Goal: Task Accomplishment & Management: Manage account settings

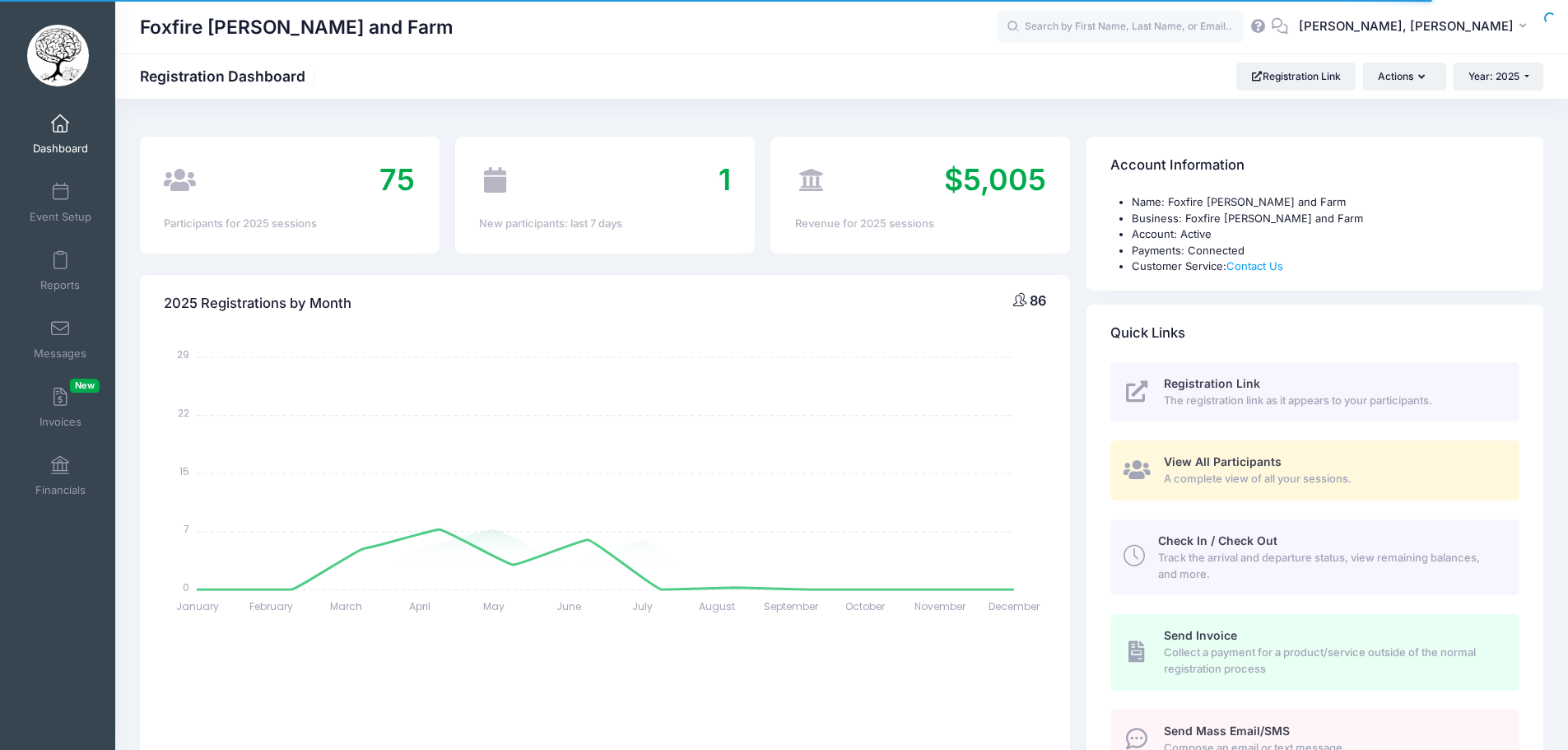
select select
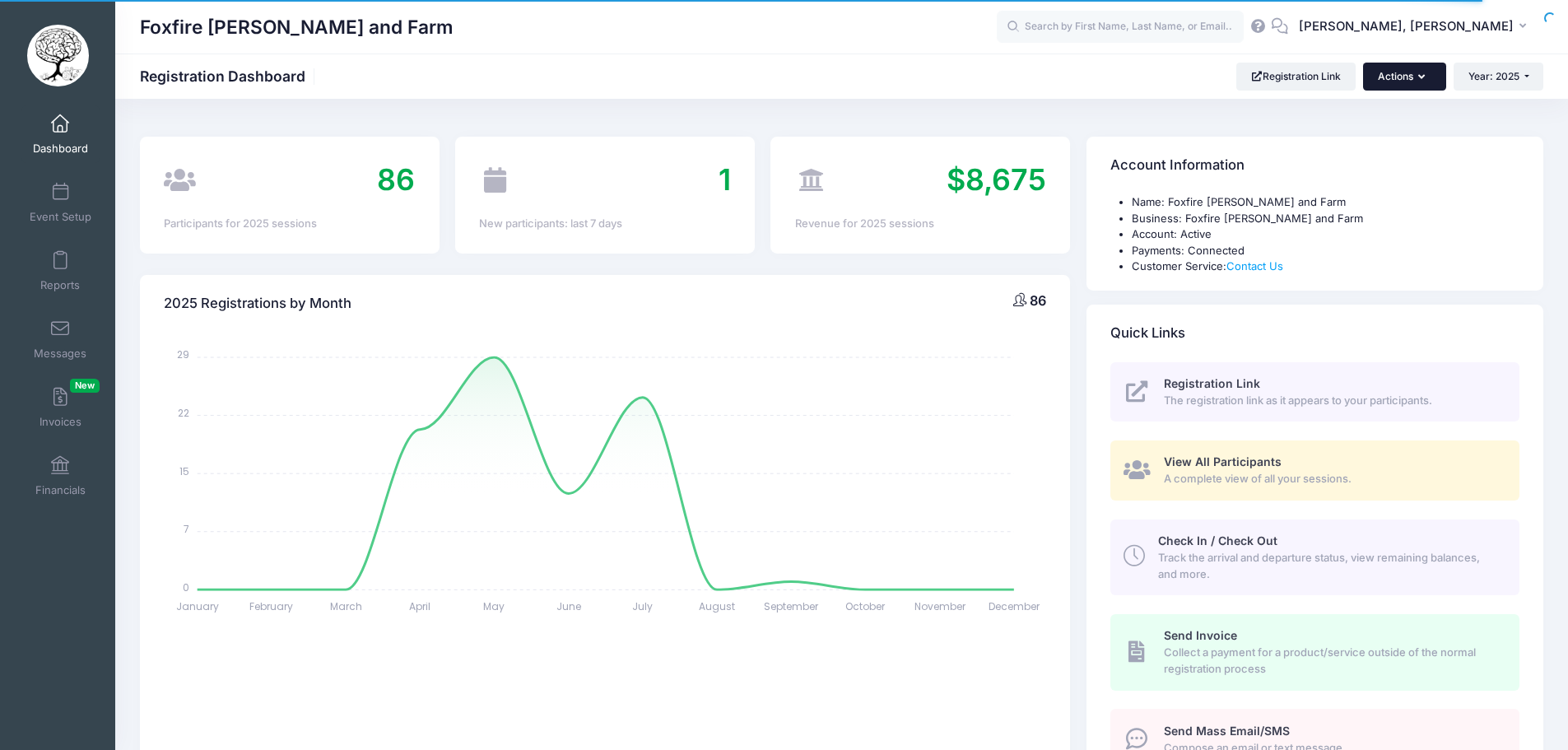
click at [1396, 82] on button "Actions" at bounding box center [1404, 76] width 82 height 28
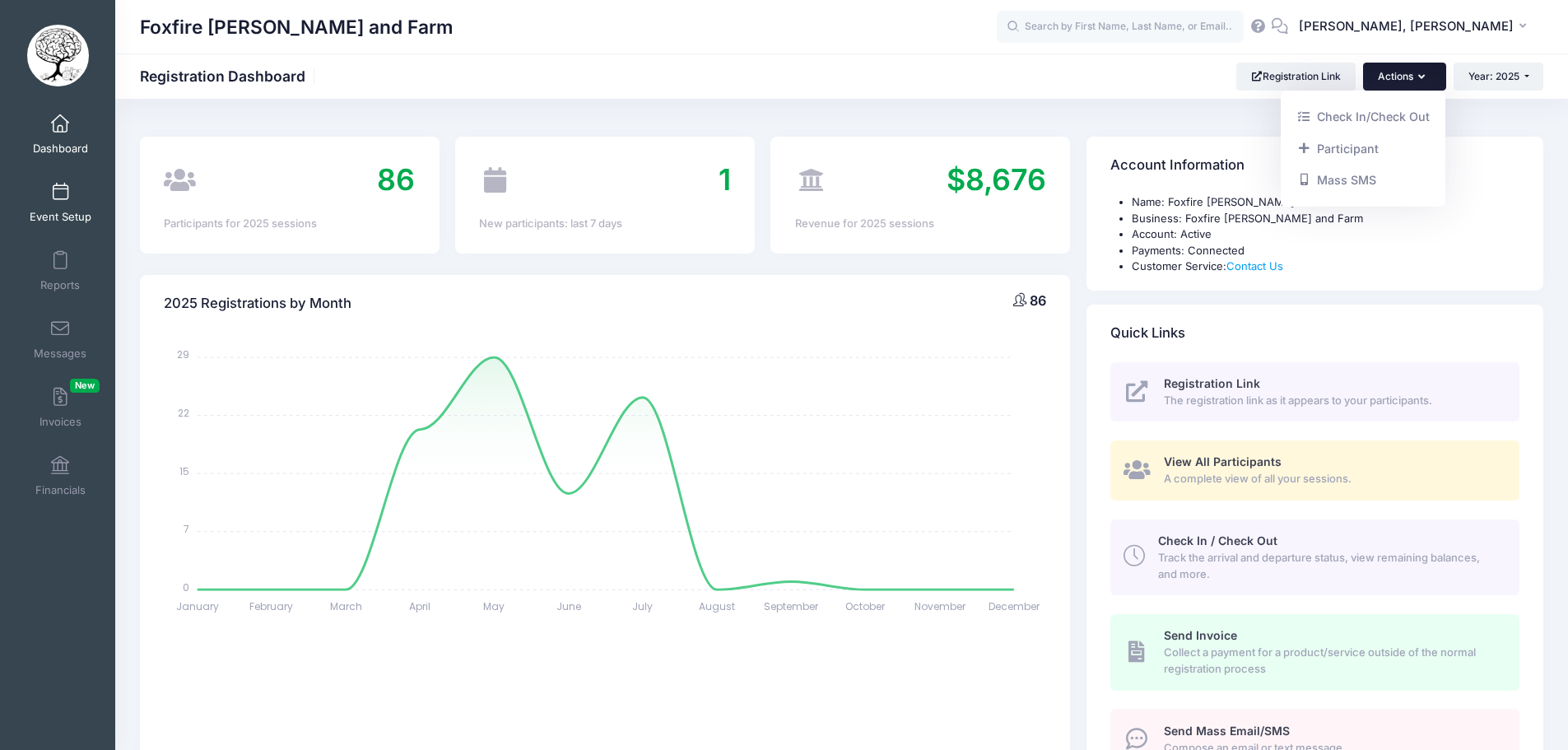
click at [60, 195] on span at bounding box center [60, 193] width 0 height 18
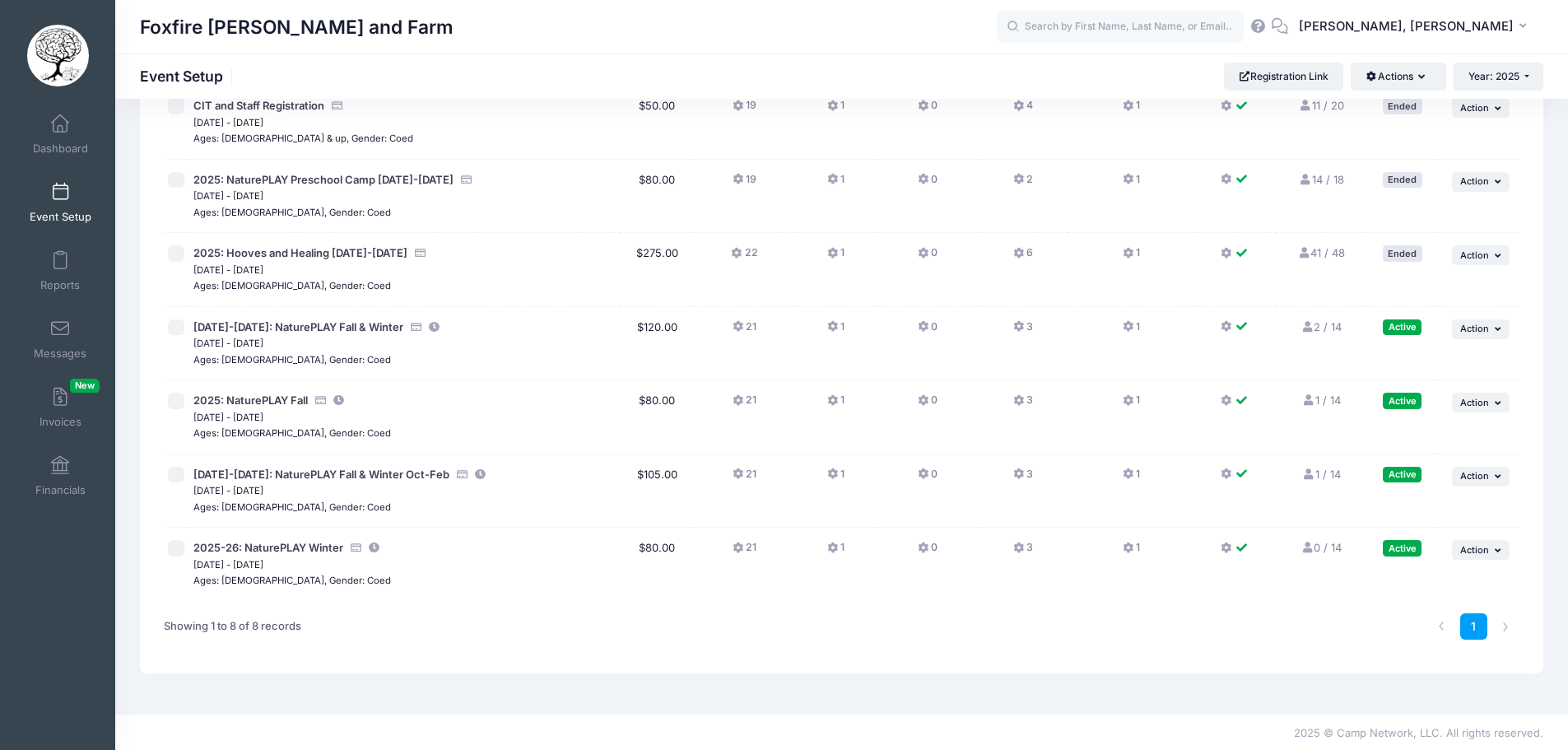
scroll to position [205, 0]
click at [272, 474] on span "[DATE]-[DATE]: NaturePLAY Fall & Winter Oct-Feb" at bounding box center [321, 471] width 256 height 13
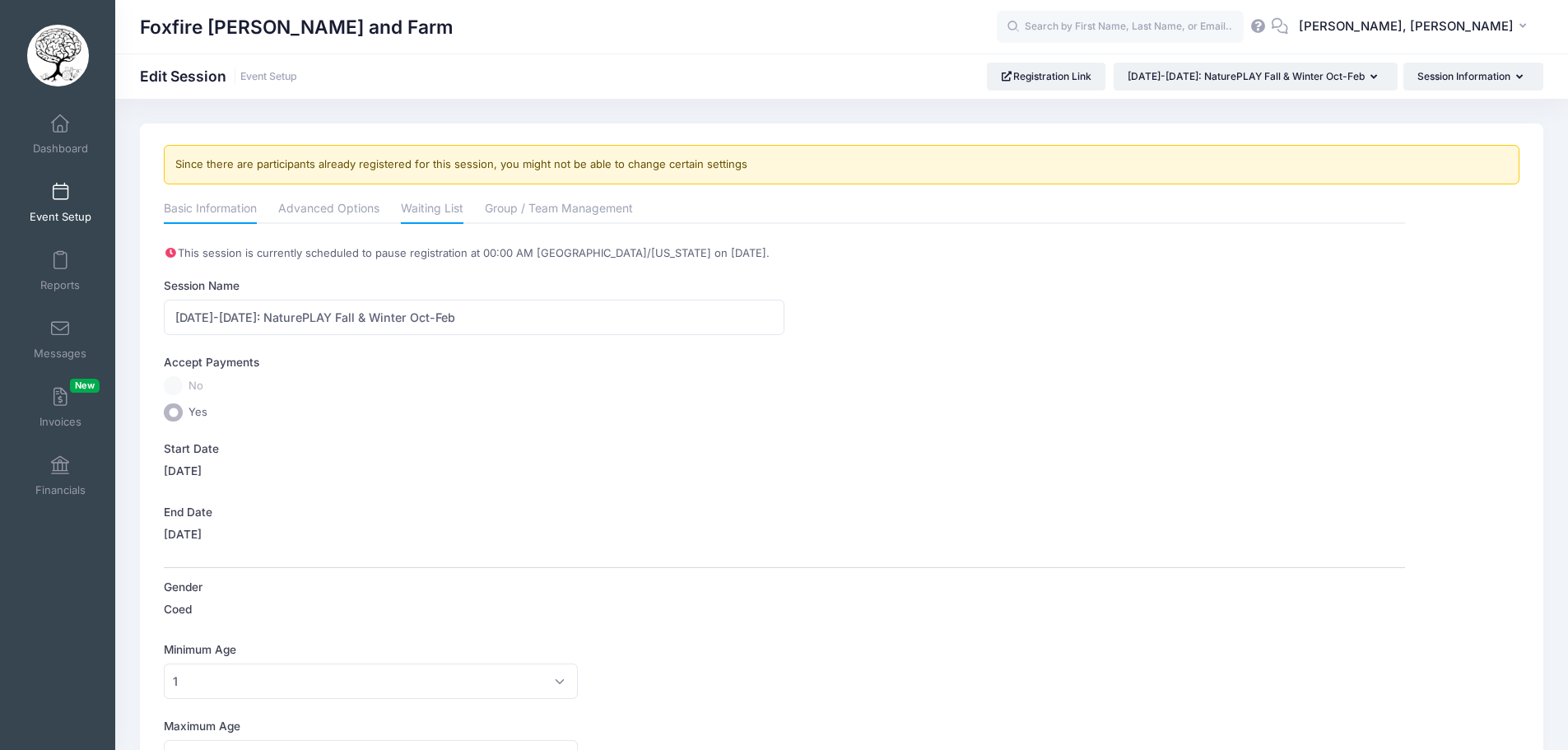
click at [420, 208] on link "Waiting List" at bounding box center [432, 209] width 62 height 30
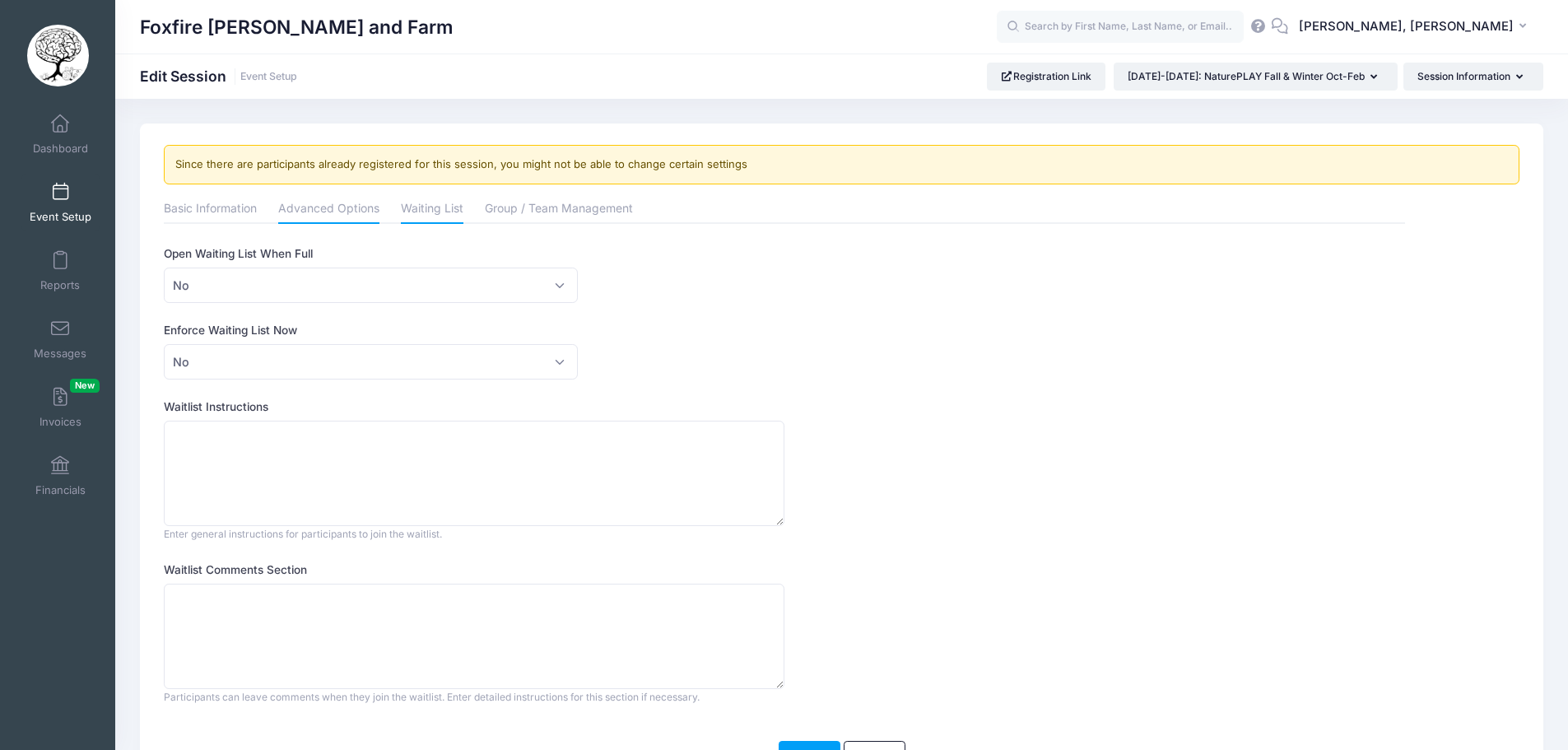
click at [345, 209] on link "Advanced Options" at bounding box center [328, 209] width 101 height 30
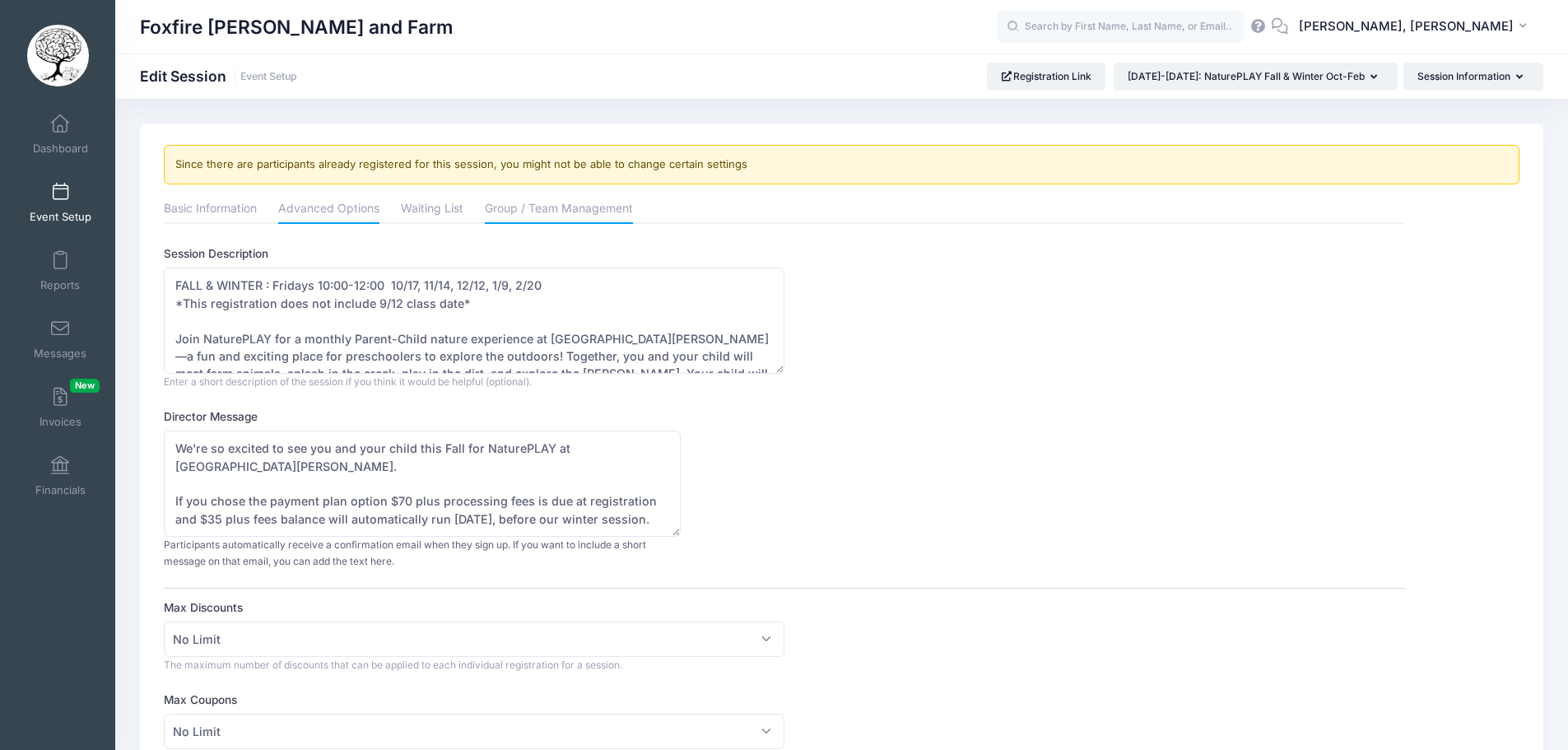
click at [582, 204] on link "Group / Team Management" at bounding box center [560, 209] width 148 height 30
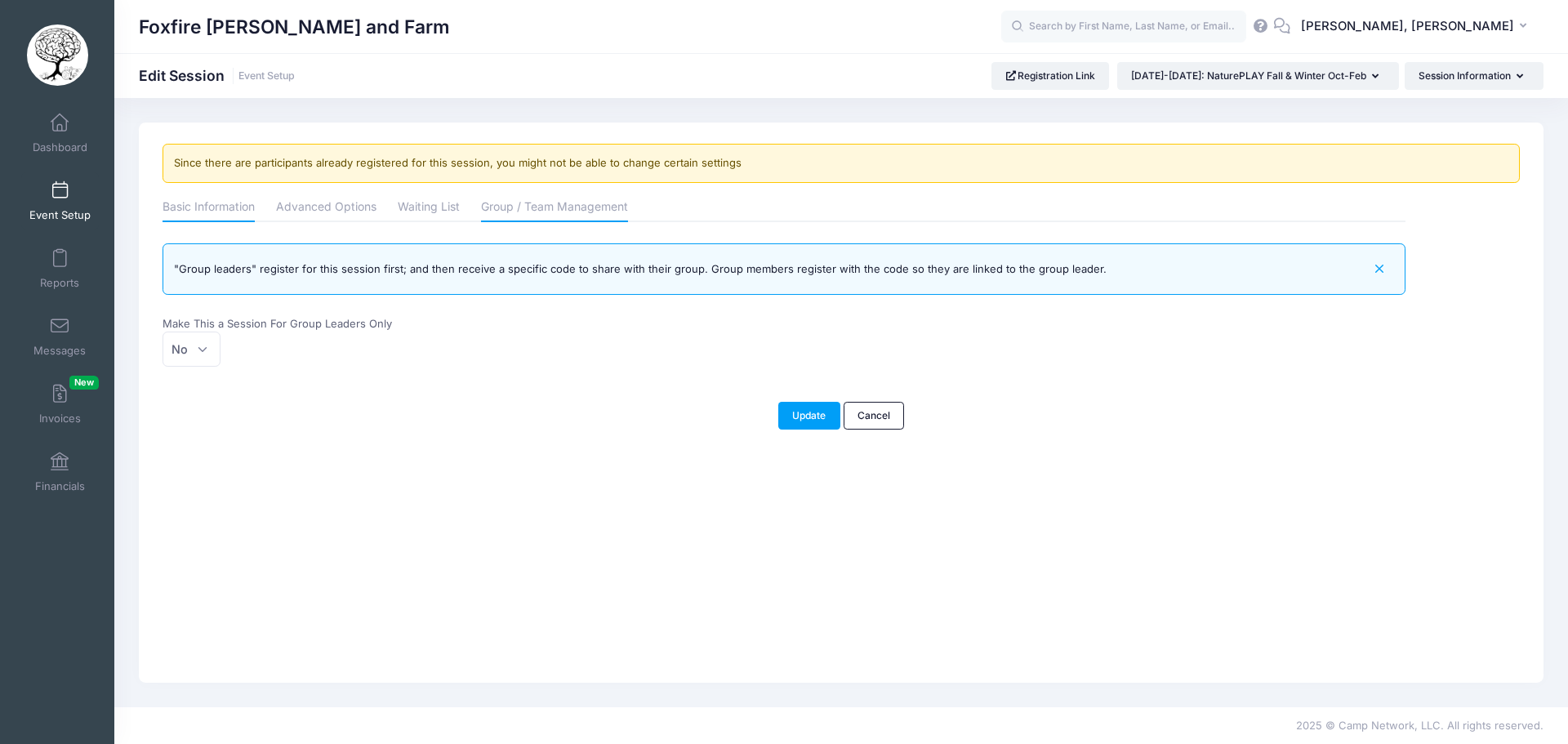
click at [193, 208] on link "Basic Information" at bounding box center [209, 208] width 92 height 29
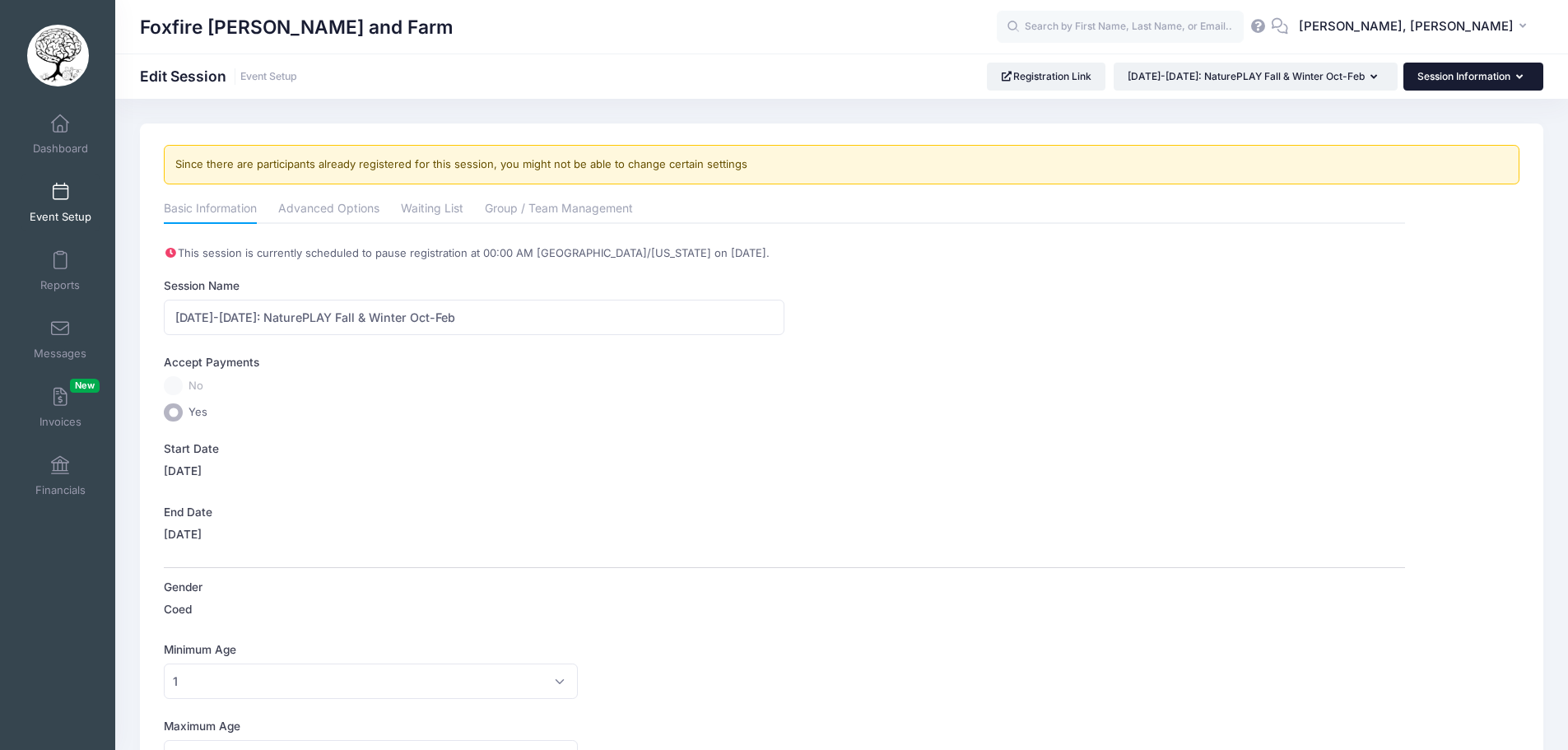
click at [1480, 79] on button "Session Information" at bounding box center [1474, 76] width 140 height 28
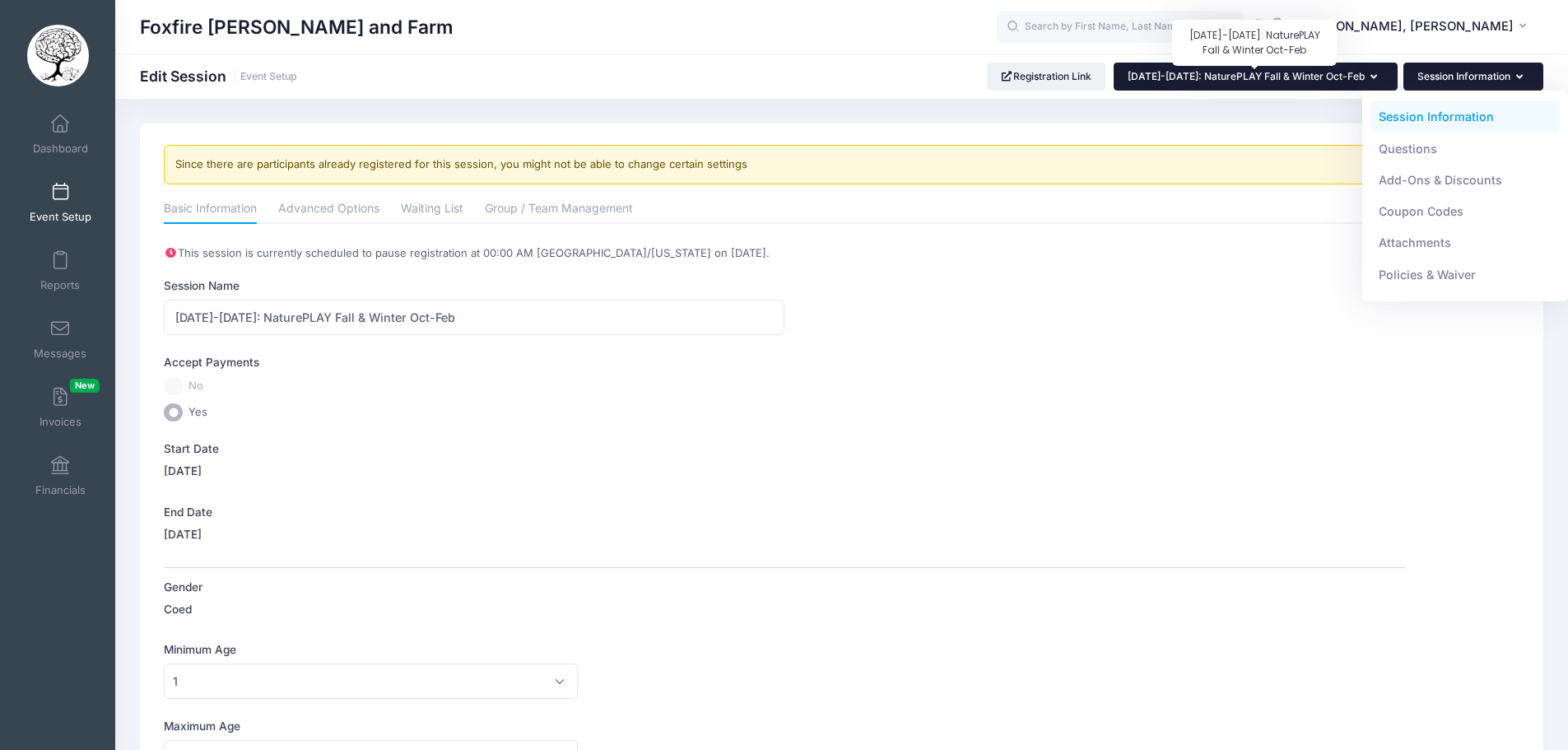
click at [1300, 80] on span "[DATE]-[DATE]: NaturePLAY Fall & Winter Oct-Feb" at bounding box center [1247, 76] width 237 height 12
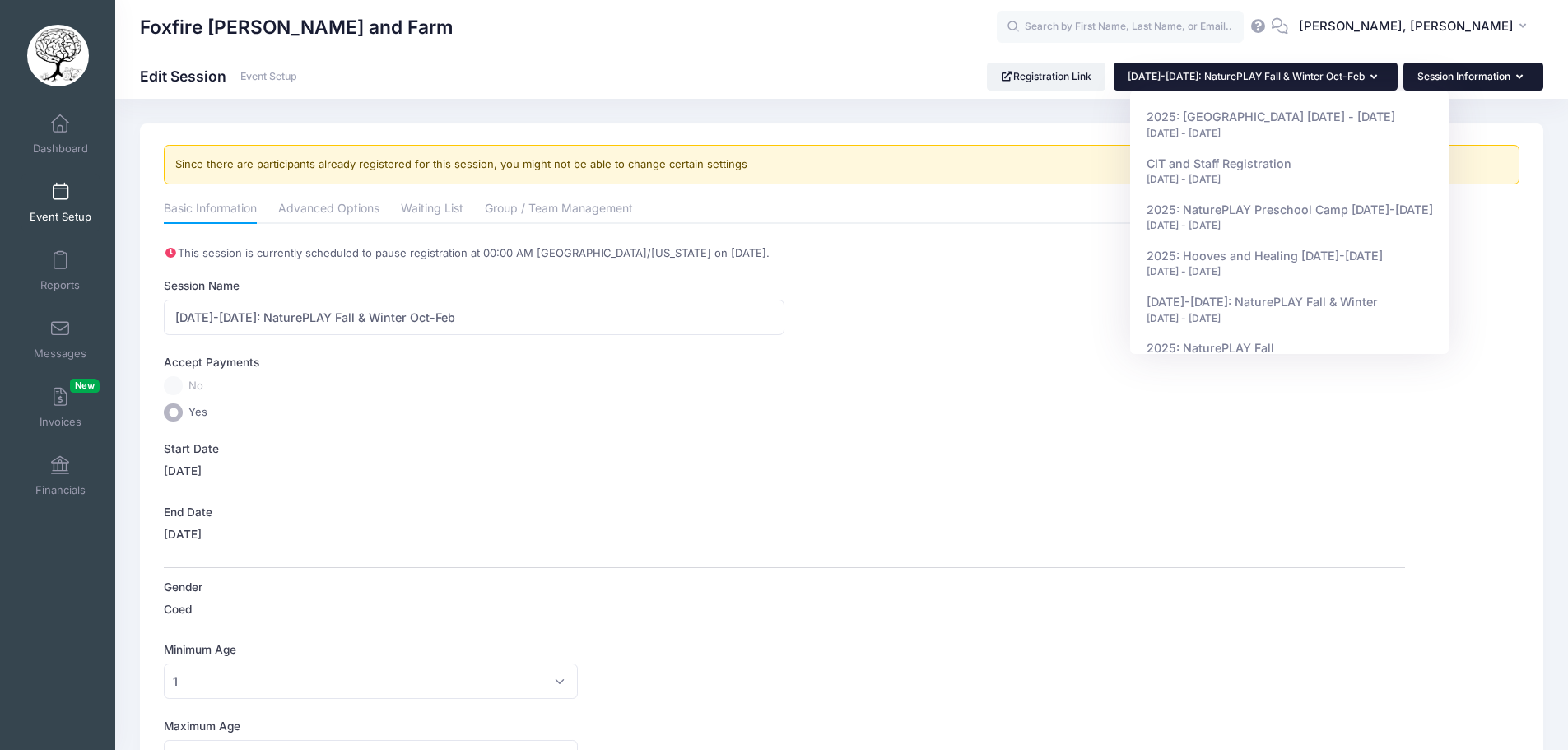
click at [1458, 71] on button "Session Information" at bounding box center [1474, 76] width 140 height 28
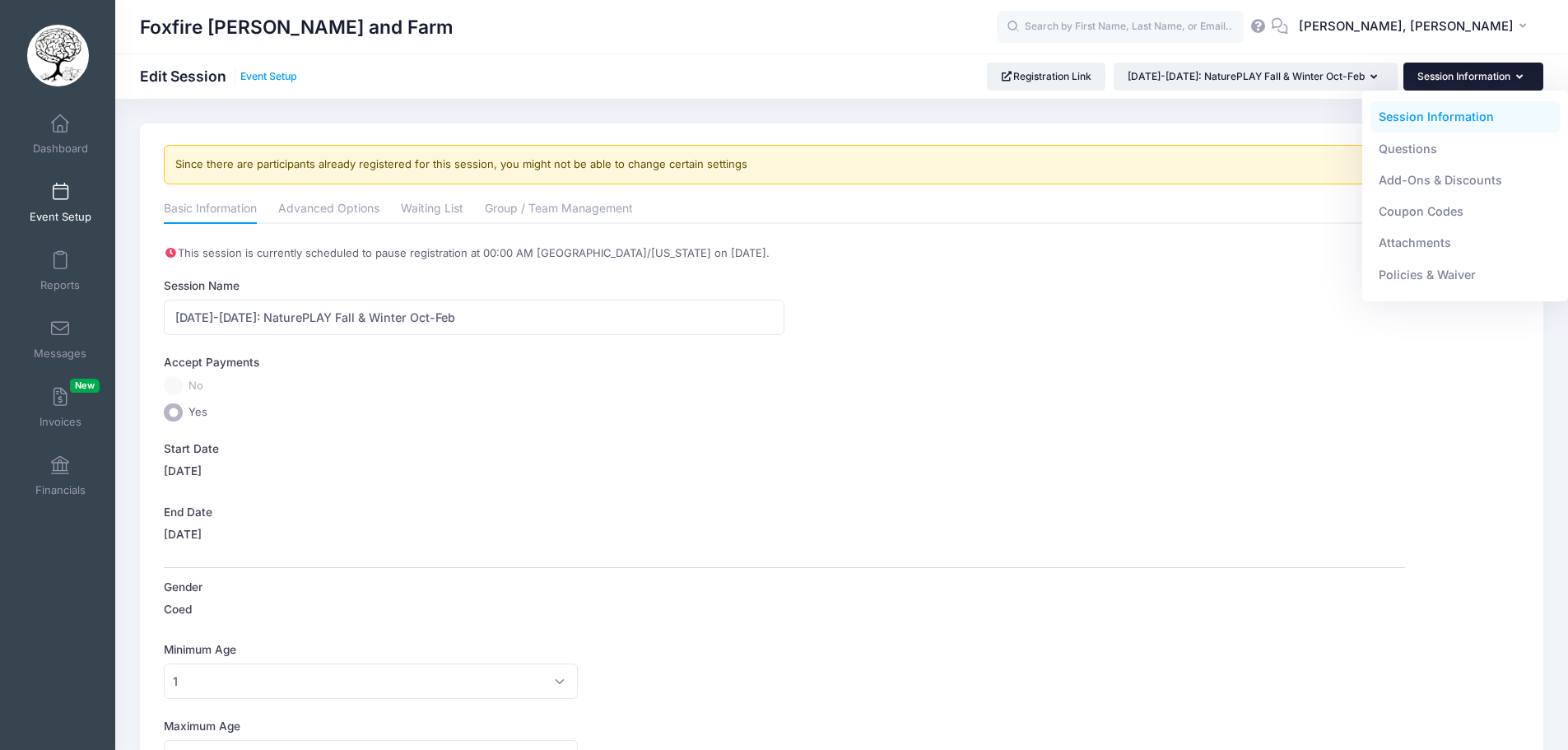
click at [277, 72] on link "Event Setup" at bounding box center [268, 77] width 56 height 12
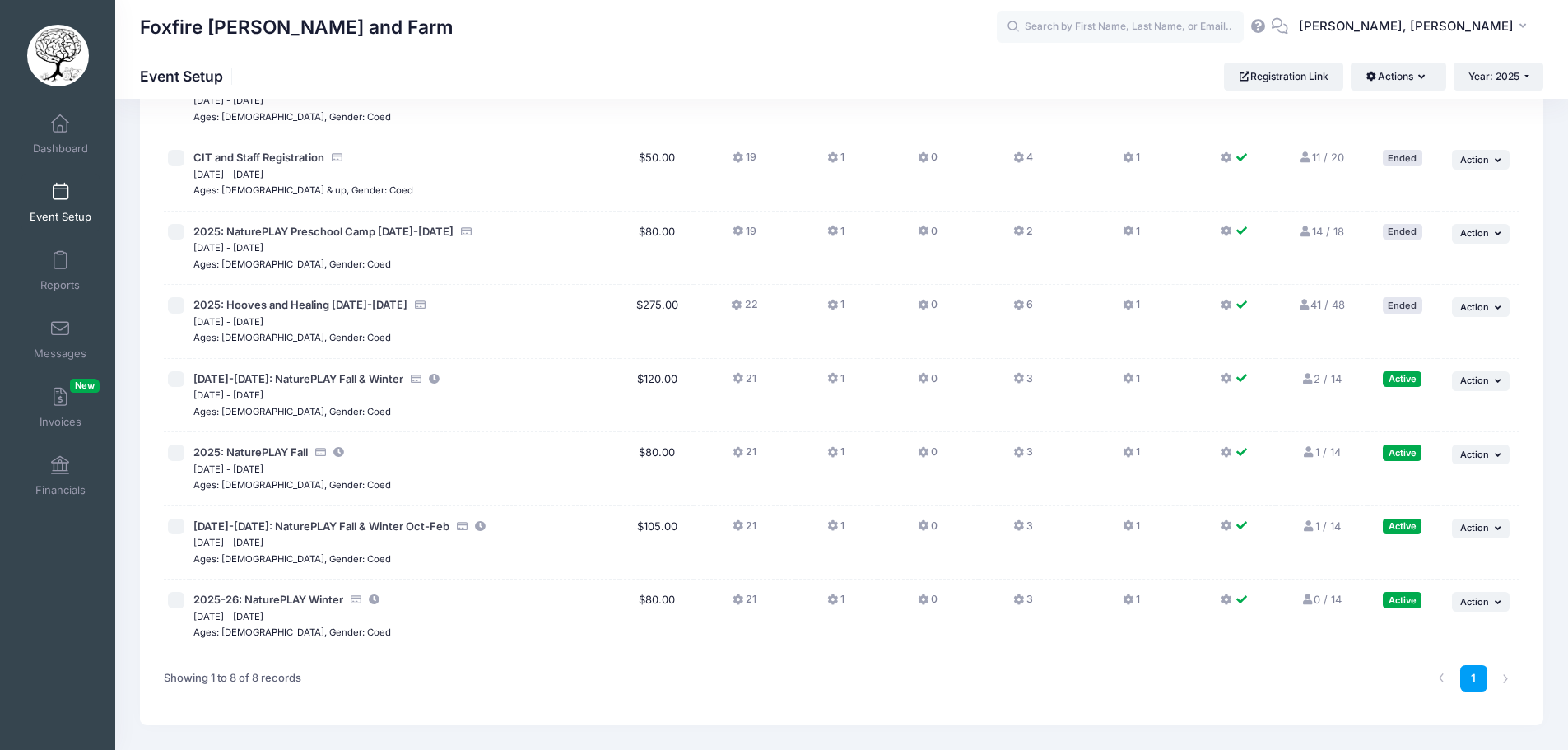
scroll to position [165, 0]
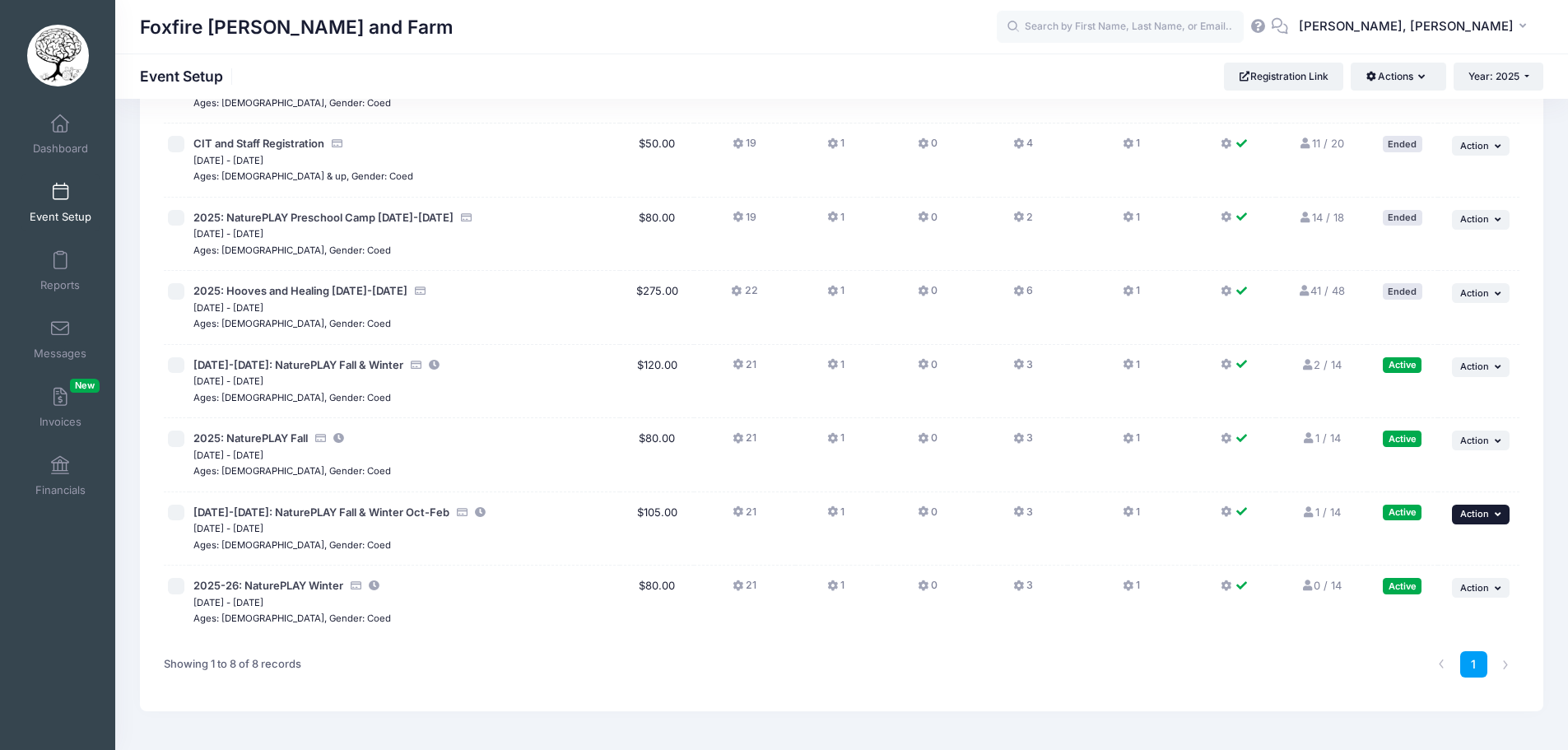
click at [1491, 518] on button "... Action" at bounding box center [1481, 515] width 57 height 20
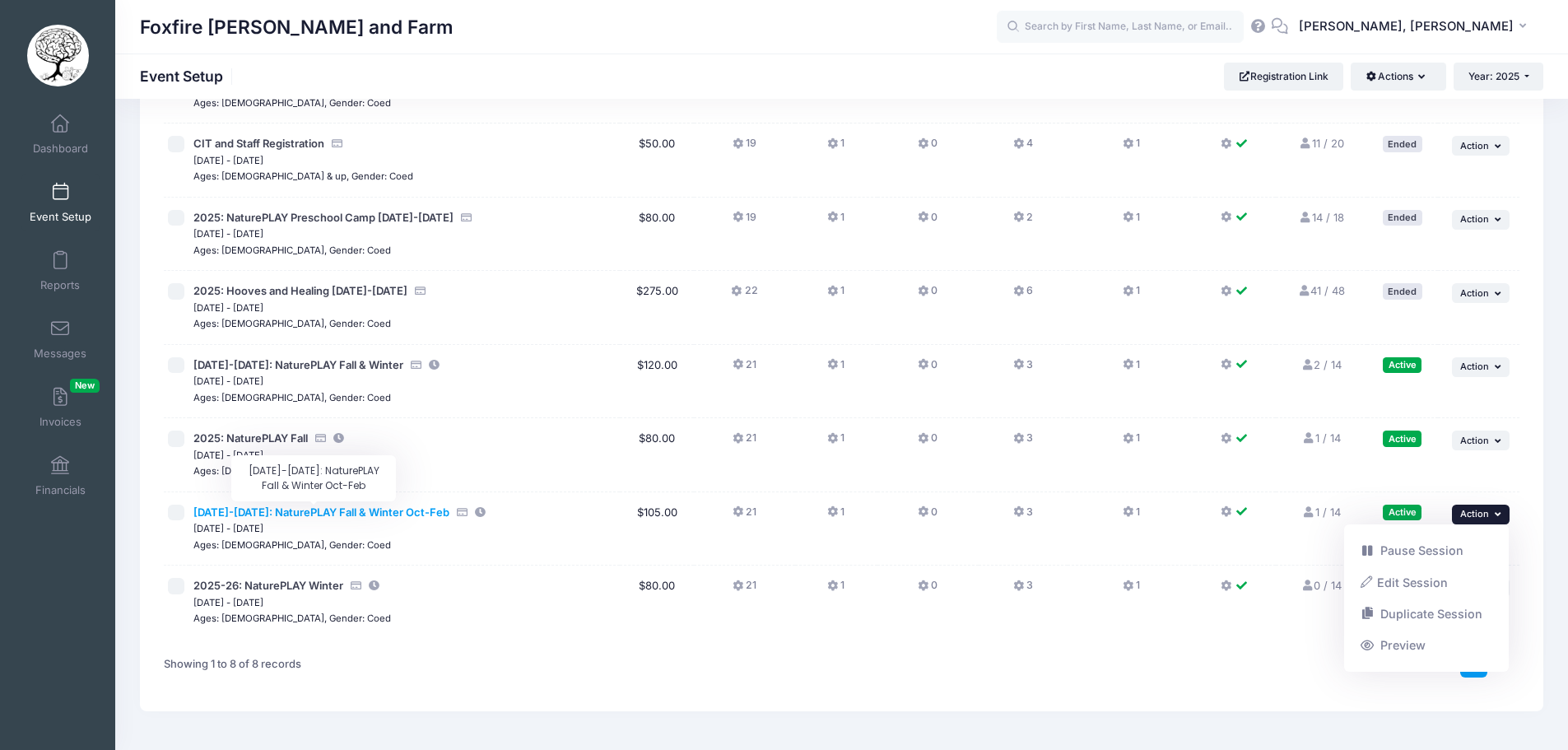
click at [327, 515] on span "[DATE]-[DATE]: NaturePLAY Fall & Winter Oct-Feb" at bounding box center [321, 511] width 256 height 13
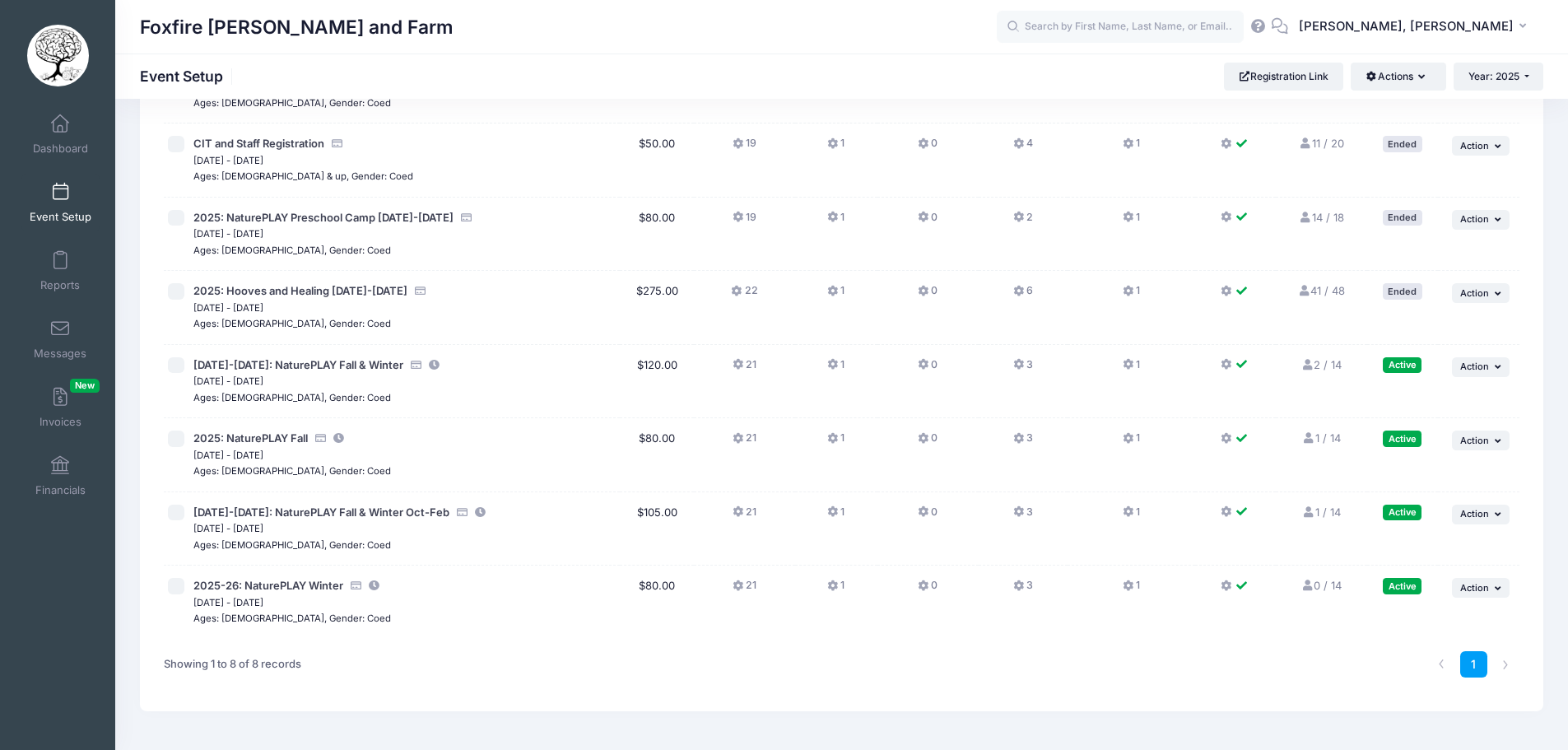
click at [1325, 515] on link "1 / 14 Full" at bounding box center [1321, 511] width 39 height 13
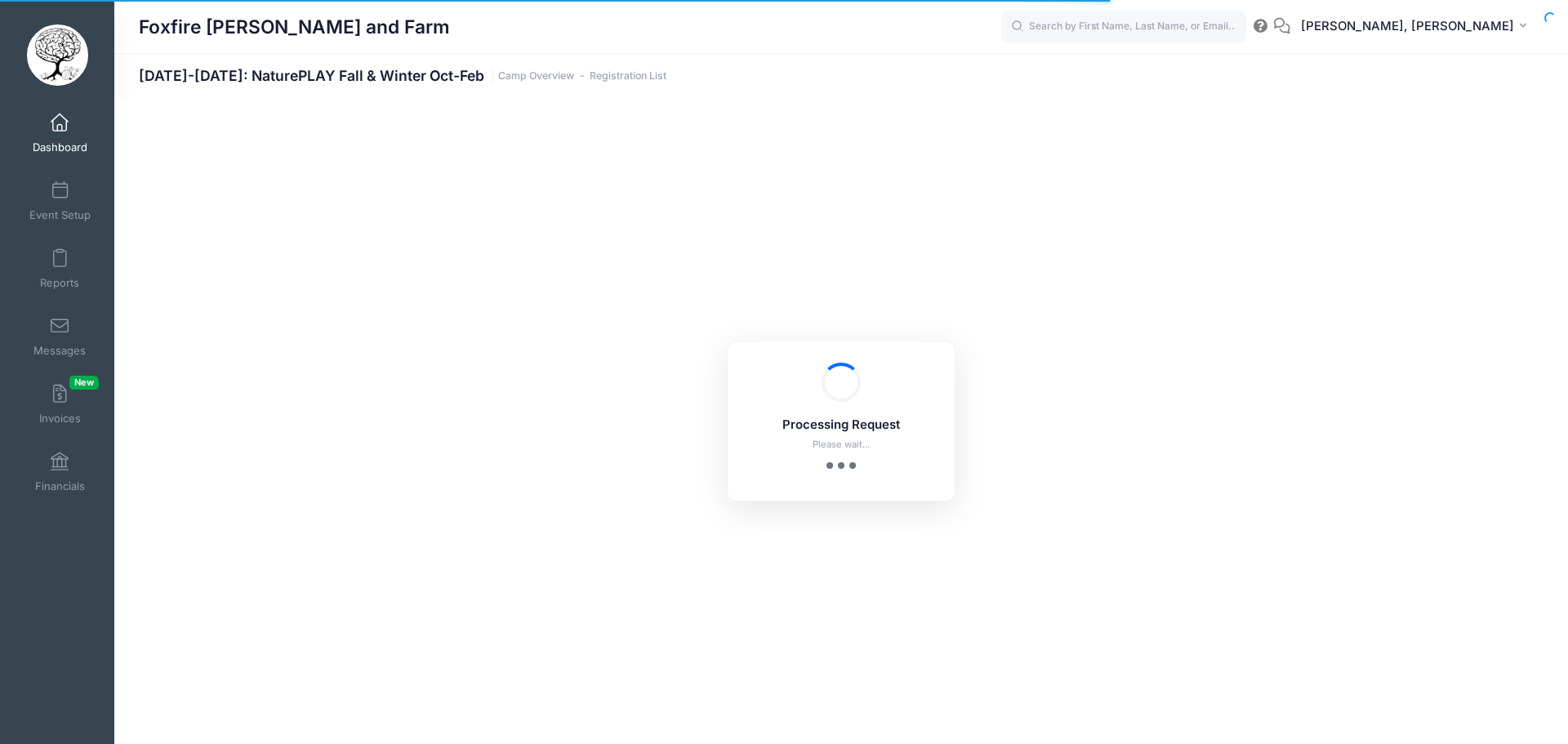
select select "10"
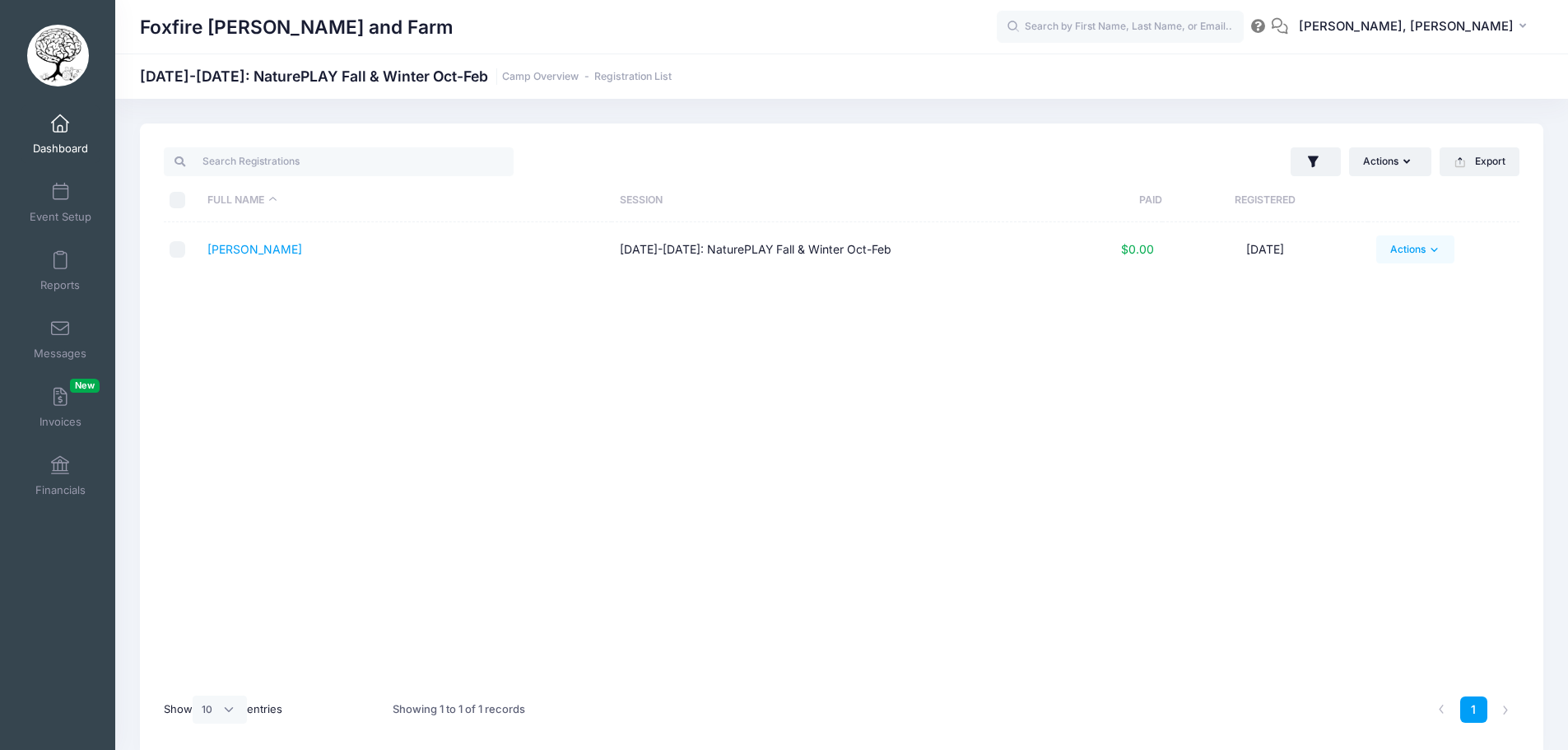
click at [1425, 248] on link "Actions" at bounding box center [1415, 249] width 78 height 28
click at [1321, 450] on link "Delete" at bounding box center [1353, 446] width 190 height 32
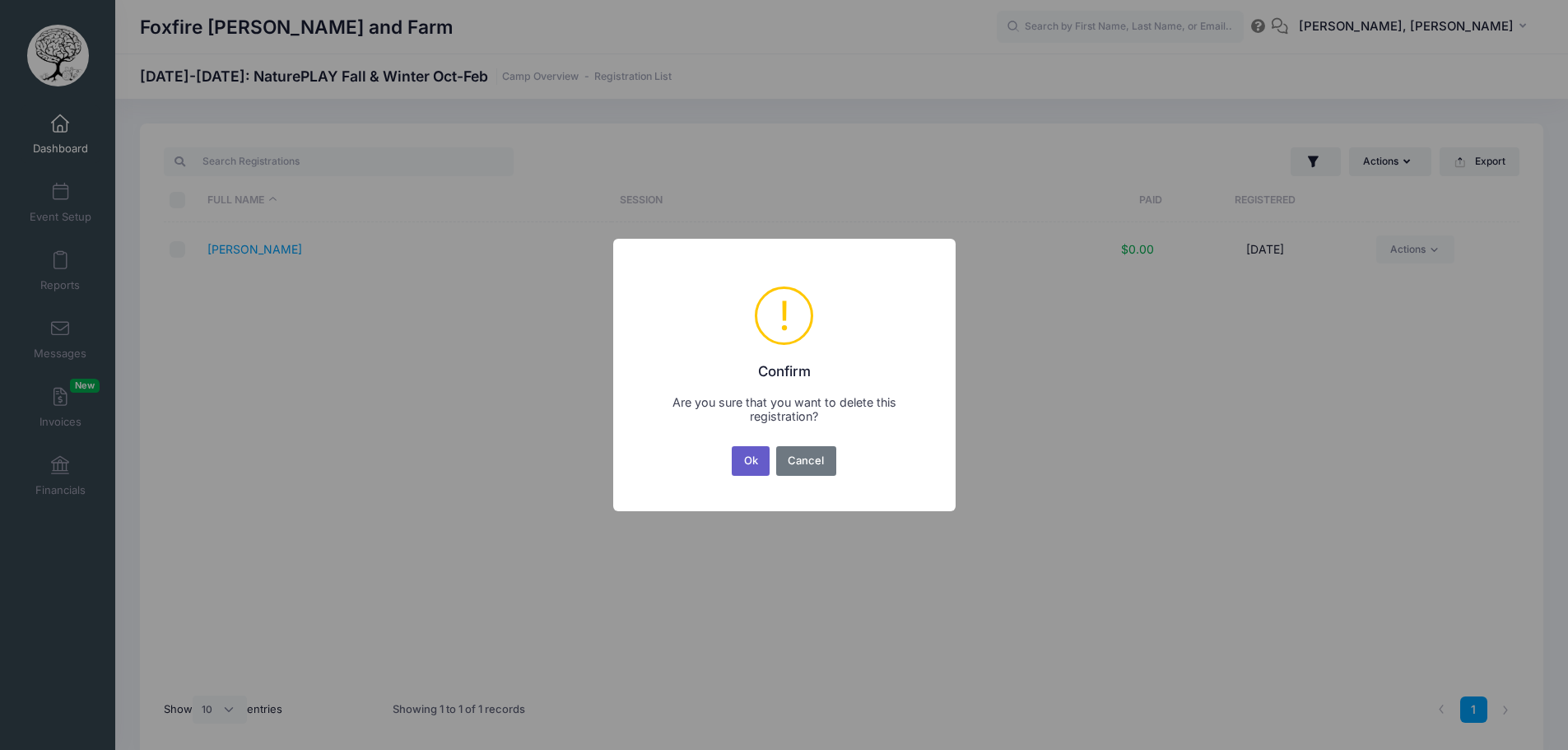
click at [748, 461] on button "Ok" at bounding box center [750, 460] width 38 height 30
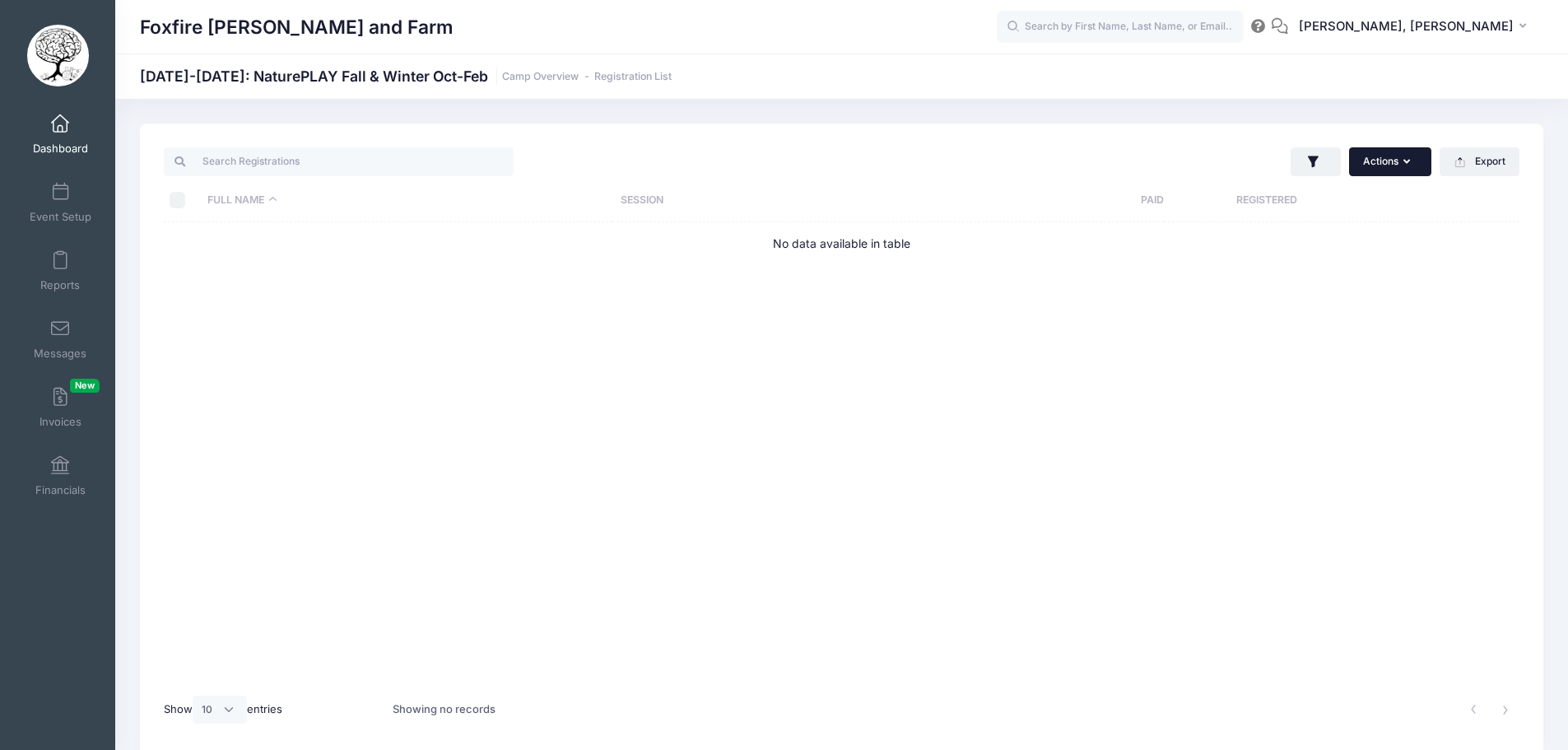
click at [1414, 161] on button "Actions" at bounding box center [1390, 161] width 82 height 28
click at [60, 190] on span at bounding box center [60, 193] width 0 height 18
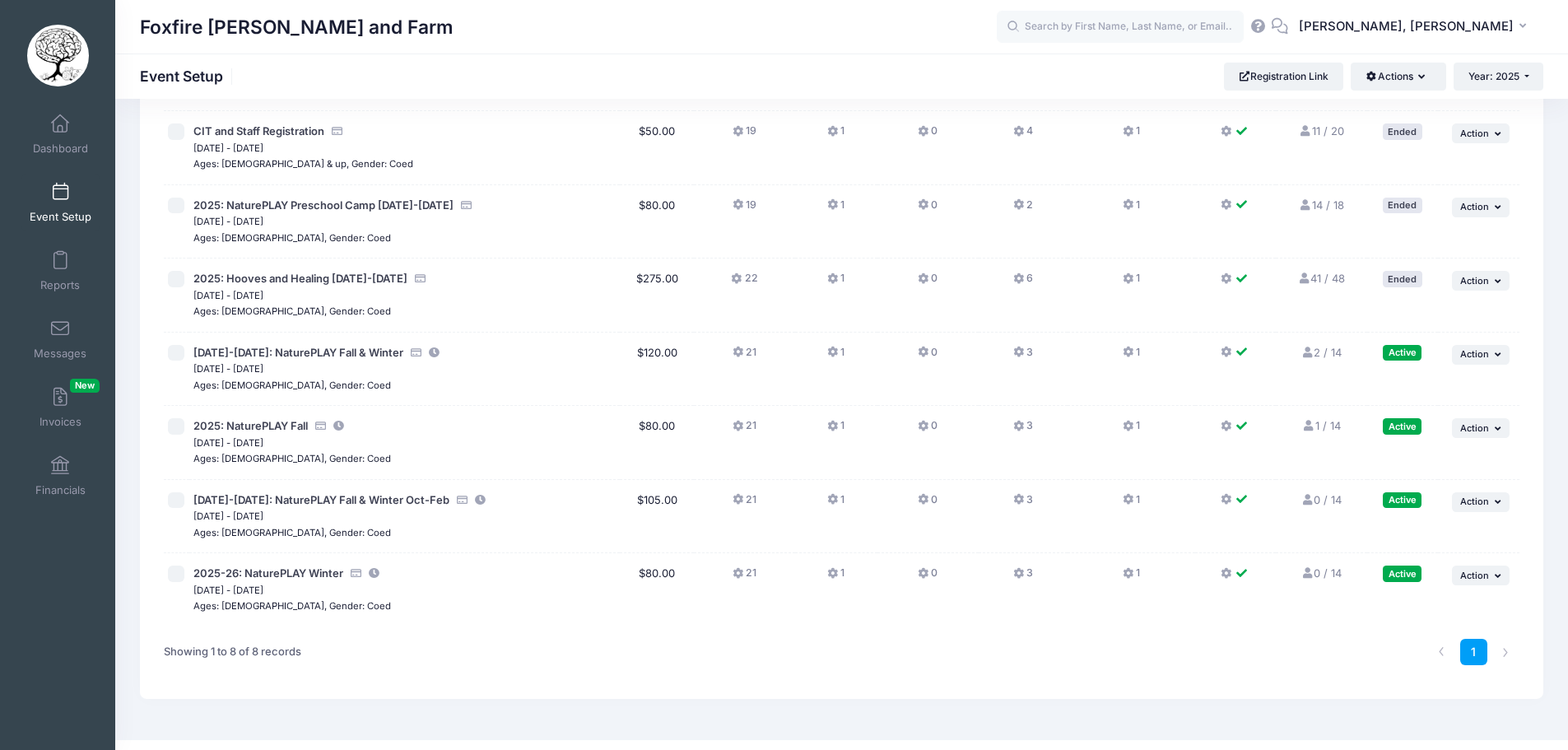
scroll to position [205, 0]
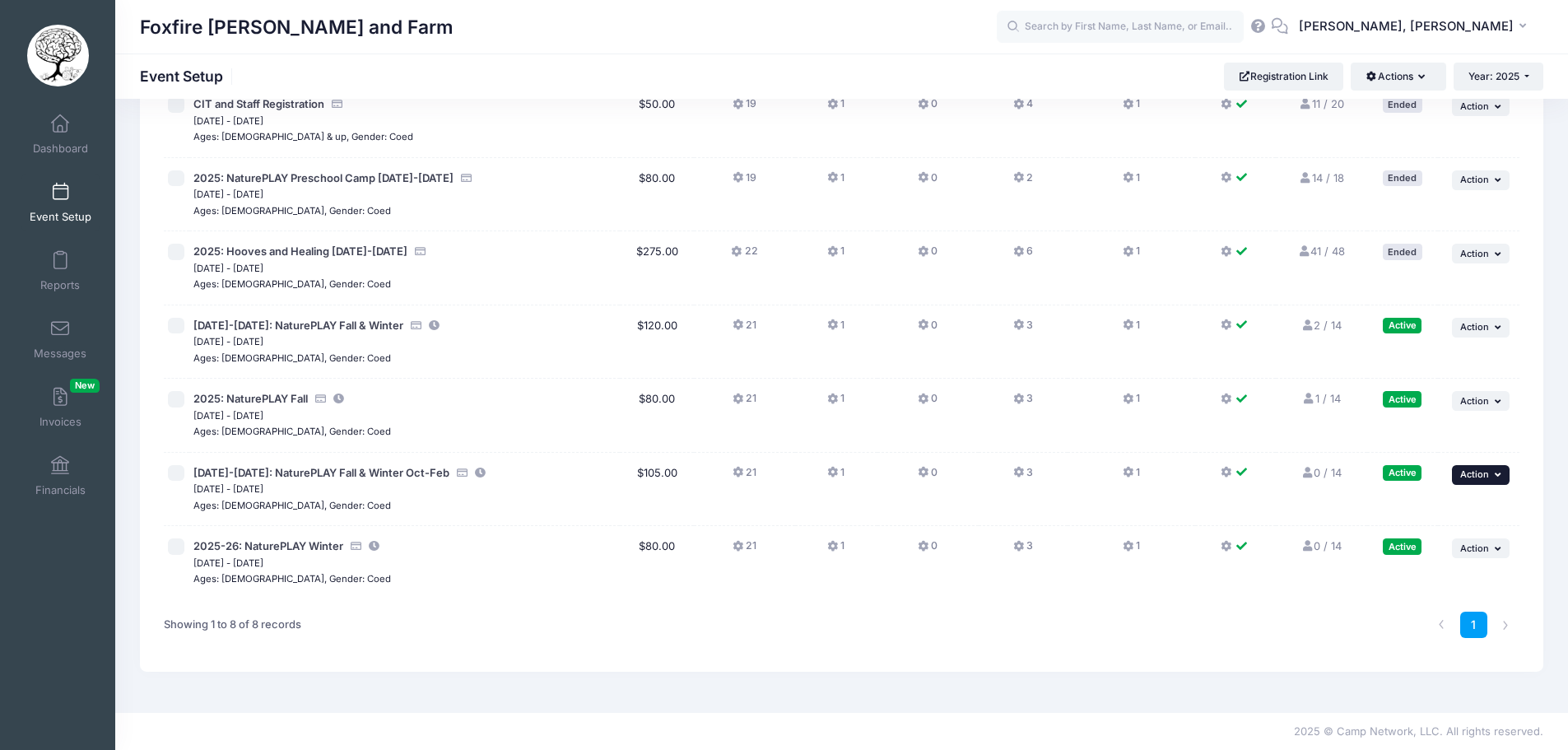
click at [1495, 476] on icon "button" at bounding box center [1500, 474] width 10 height 9
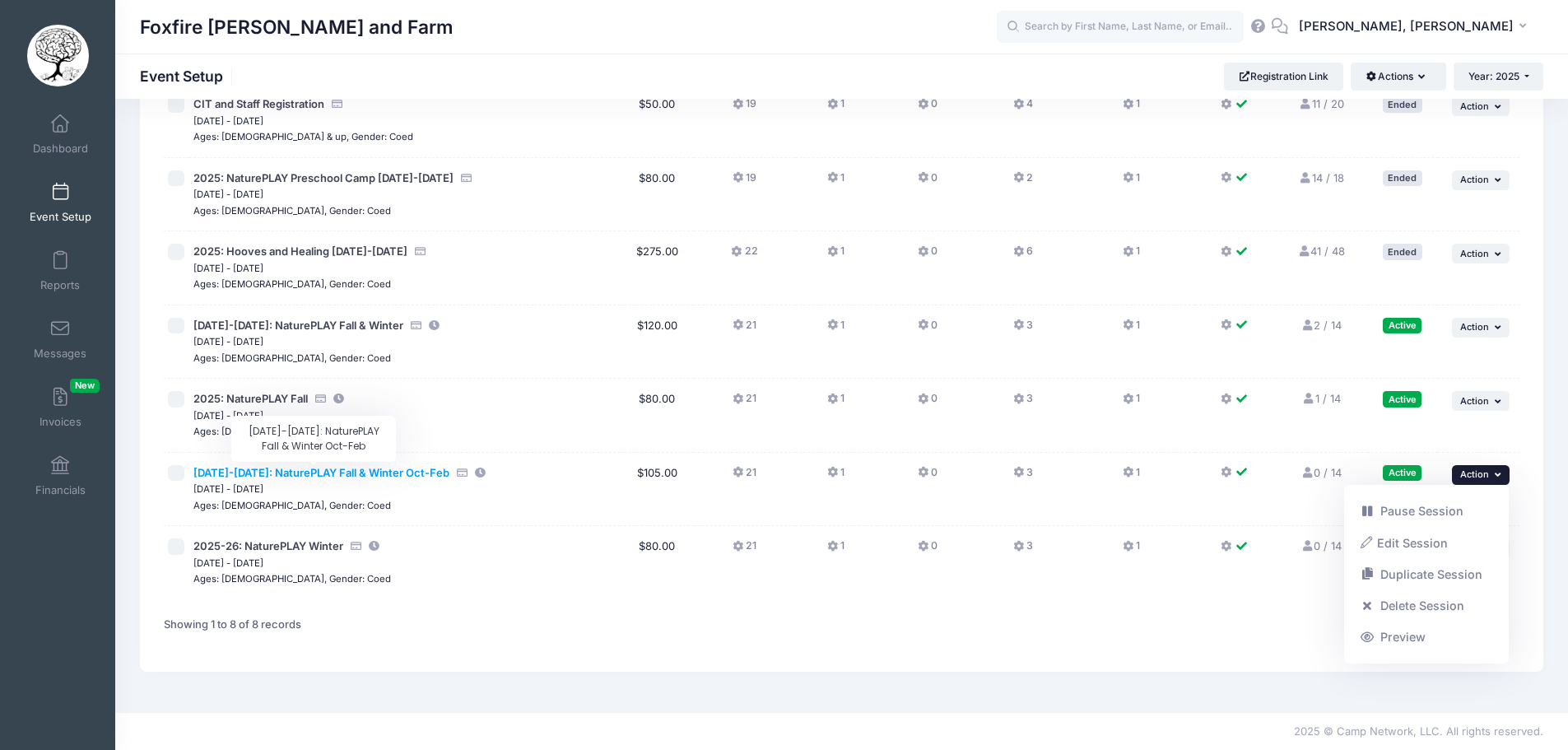
click at [377, 470] on span "[DATE]-[DATE]: NaturePLAY Fall & Winter Oct-Feb" at bounding box center [321, 471] width 256 height 13
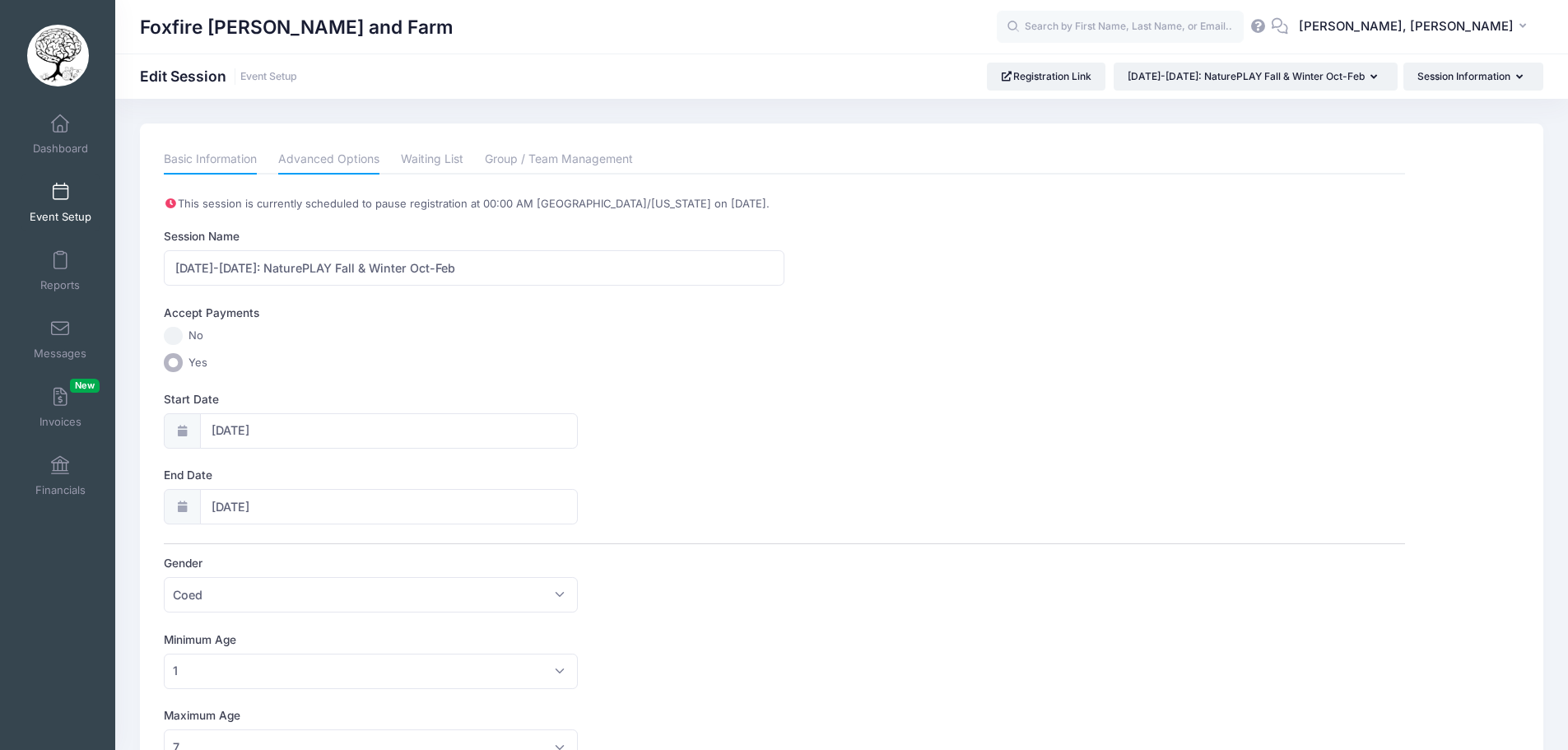
click at [329, 161] on link "Advanced Options" at bounding box center [328, 160] width 101 height 30
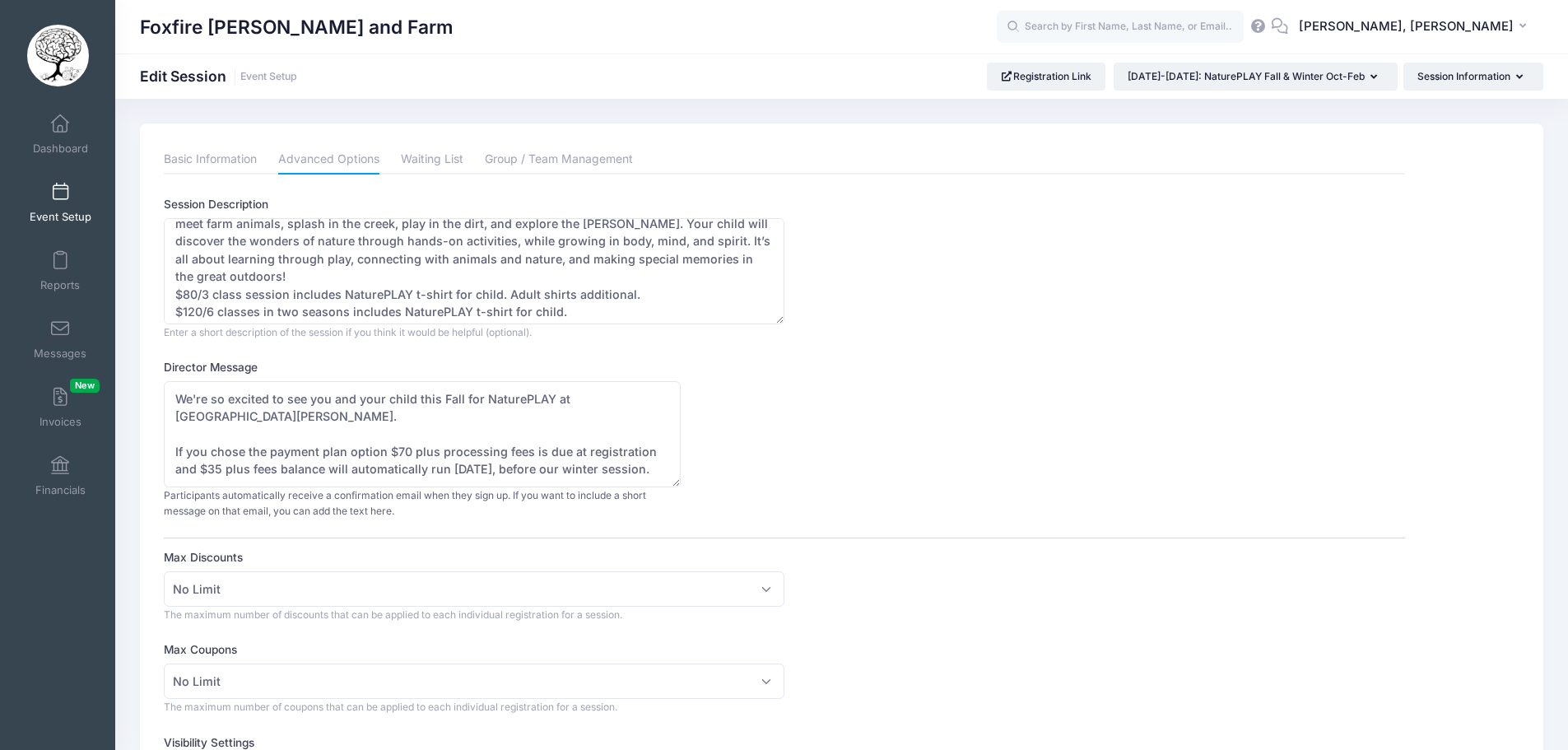
scroll to position [106, 0]
click at [582, 311] on textarea "FALL & WINTER : Fridays 10:00-12:00 10/17, 11/14, 12/12, 1/9, 2/20 *This regist…" at bounding box center [475, 271] width 621 height 106
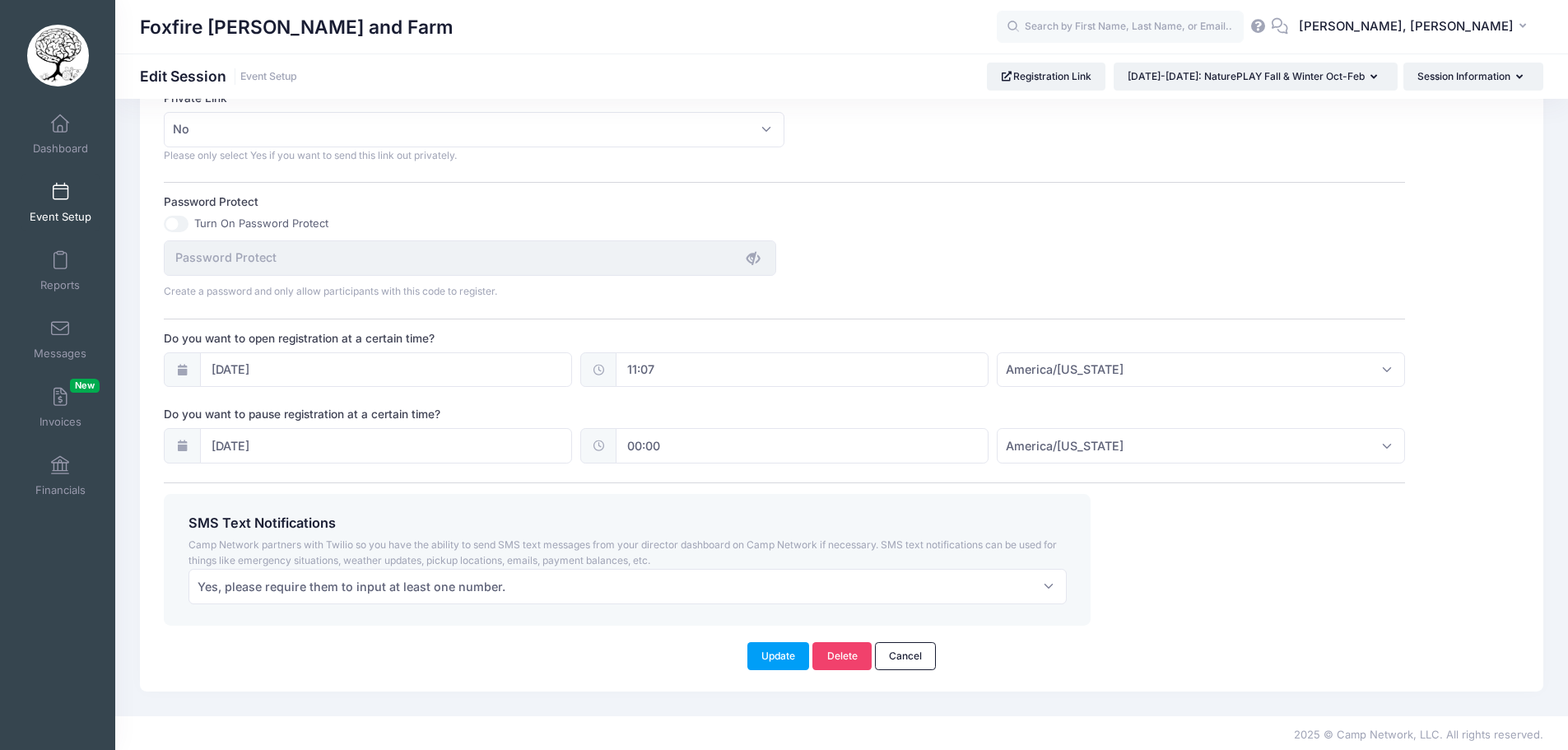
scroll to position [1022, 0]
type textarea "FALL & WINTER : Fridays 10:00-12:00 10/17, 11/14, 12/12, 1/9, 2/20 *This regist…"
click at [773, 650] on button "Update" at bounding box center [778, 651] width 62 height 28
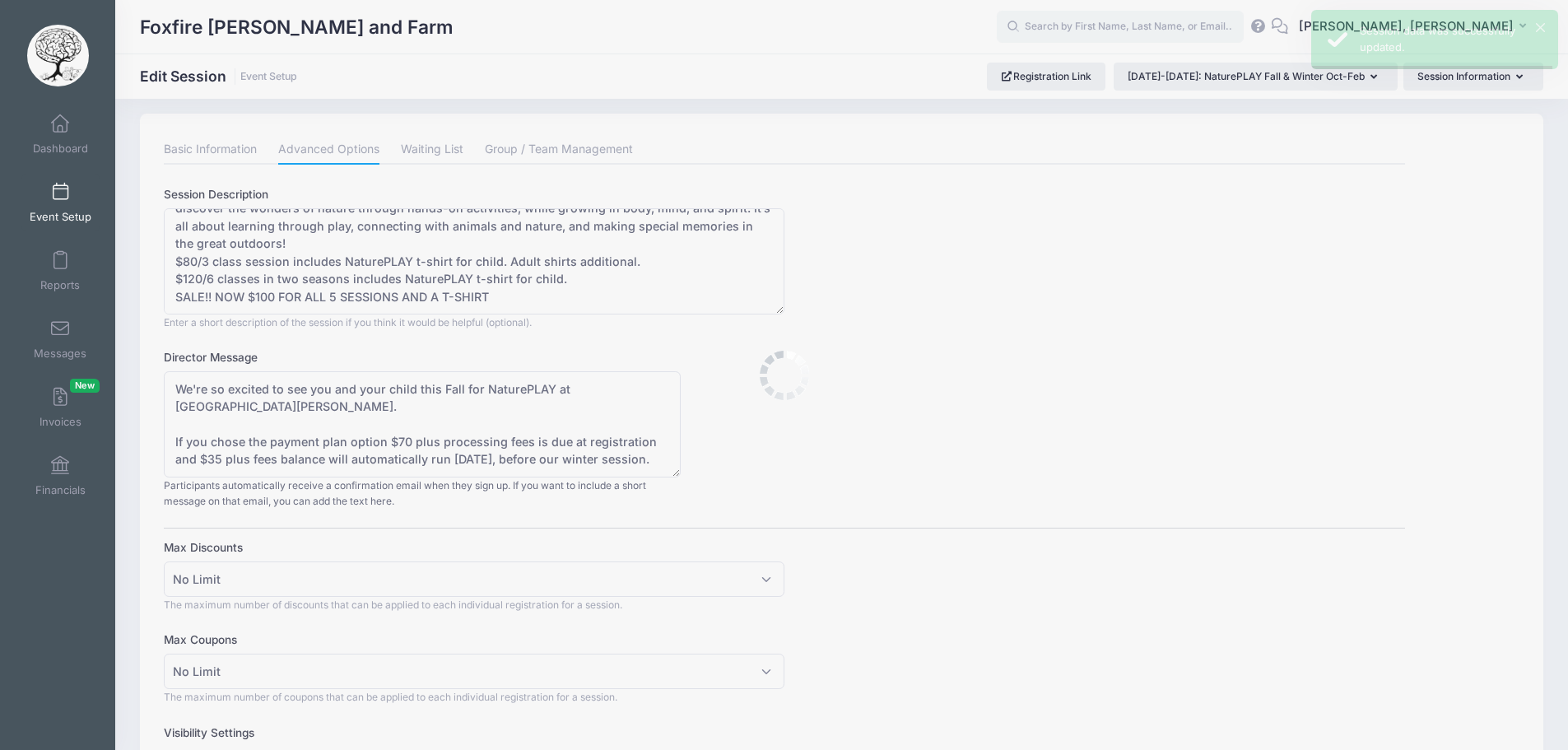
scroll to position [0, 0]
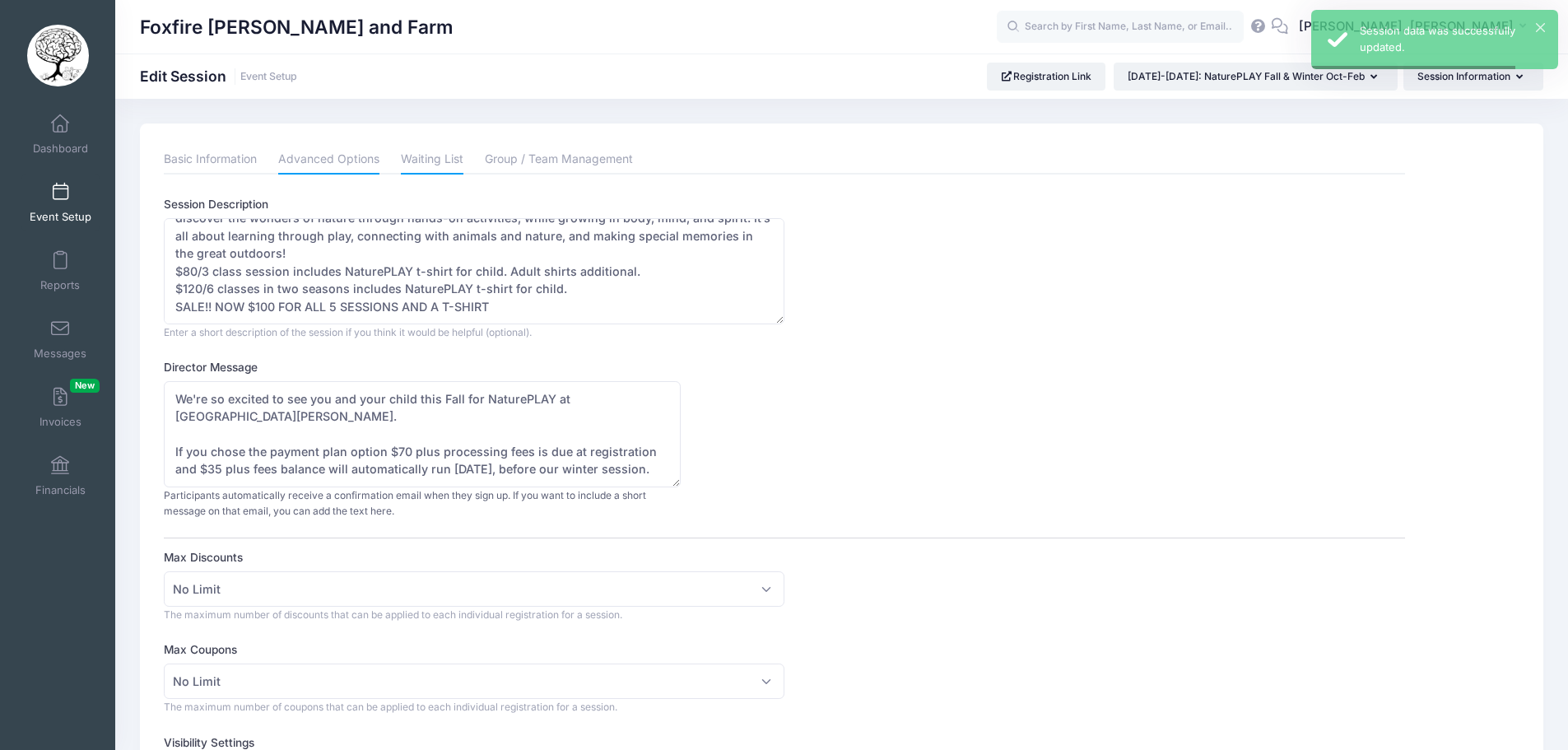
click at [418, 159] on link "Waiting List" at bounding box center [432, 160] width 62 height 30
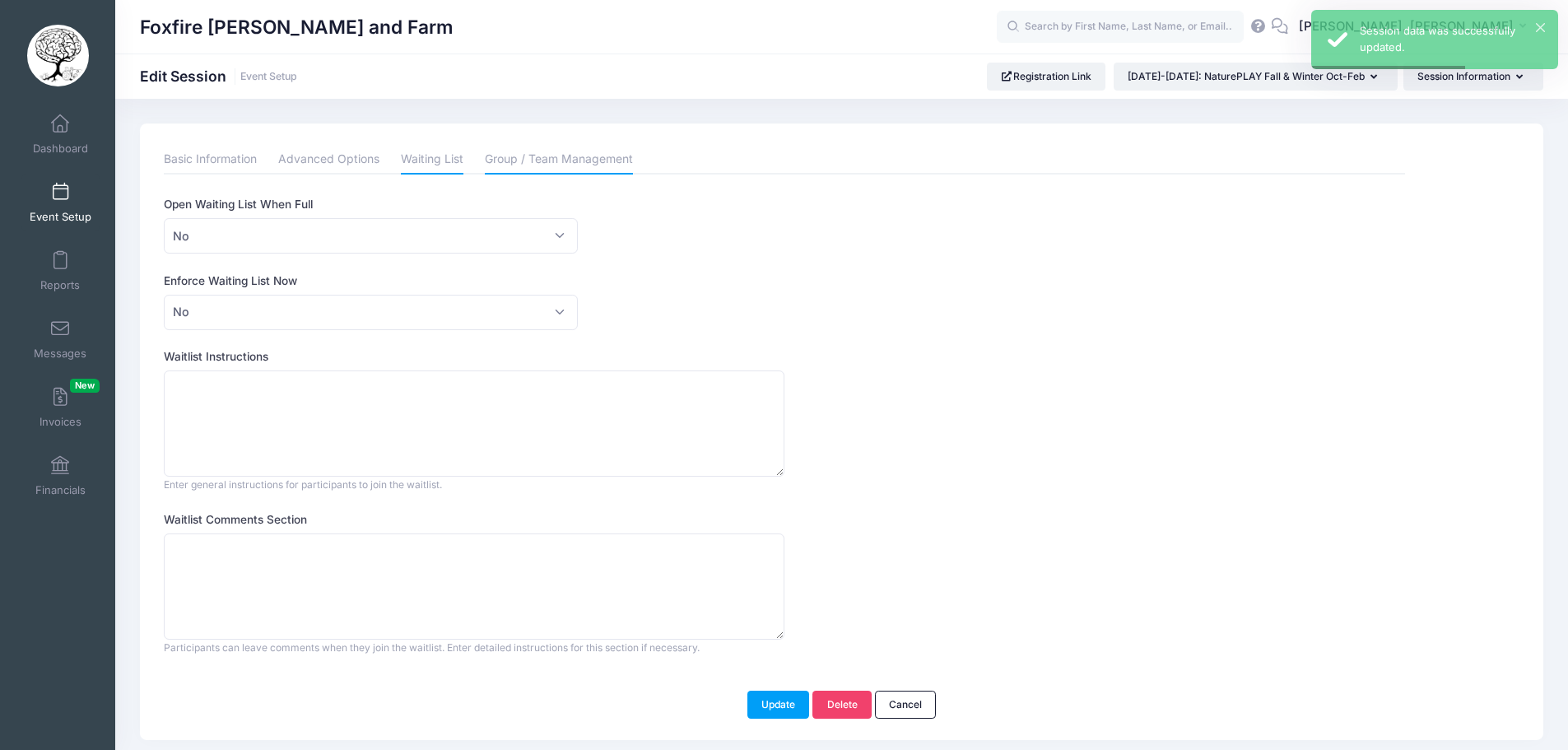
click at [563, 164] on link "Group / Team Management" at bounding box center [560, 160] width 148 height 30
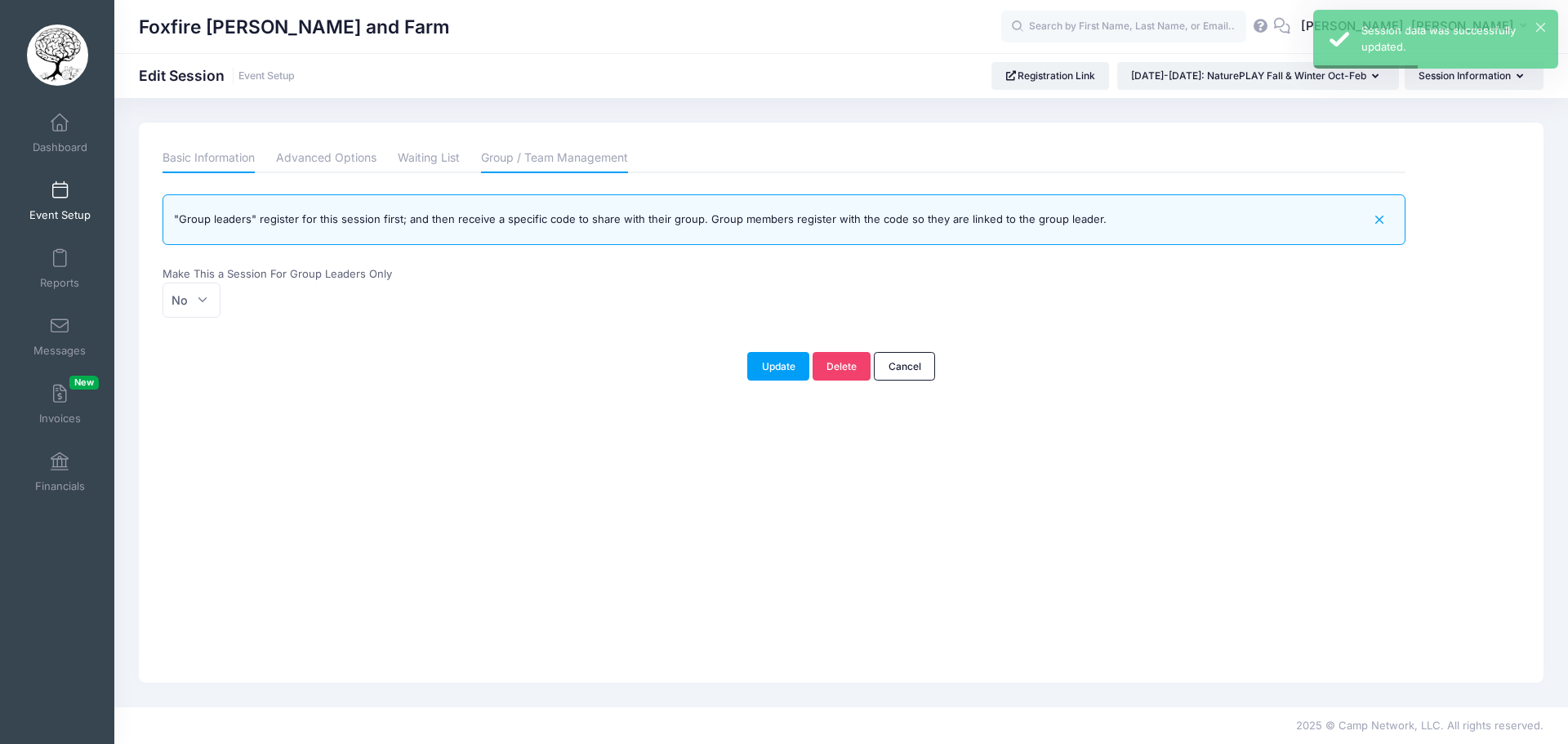
click at [194, 154] on link "Basic Information" at bounding box center [209, 159] width 92 height 29
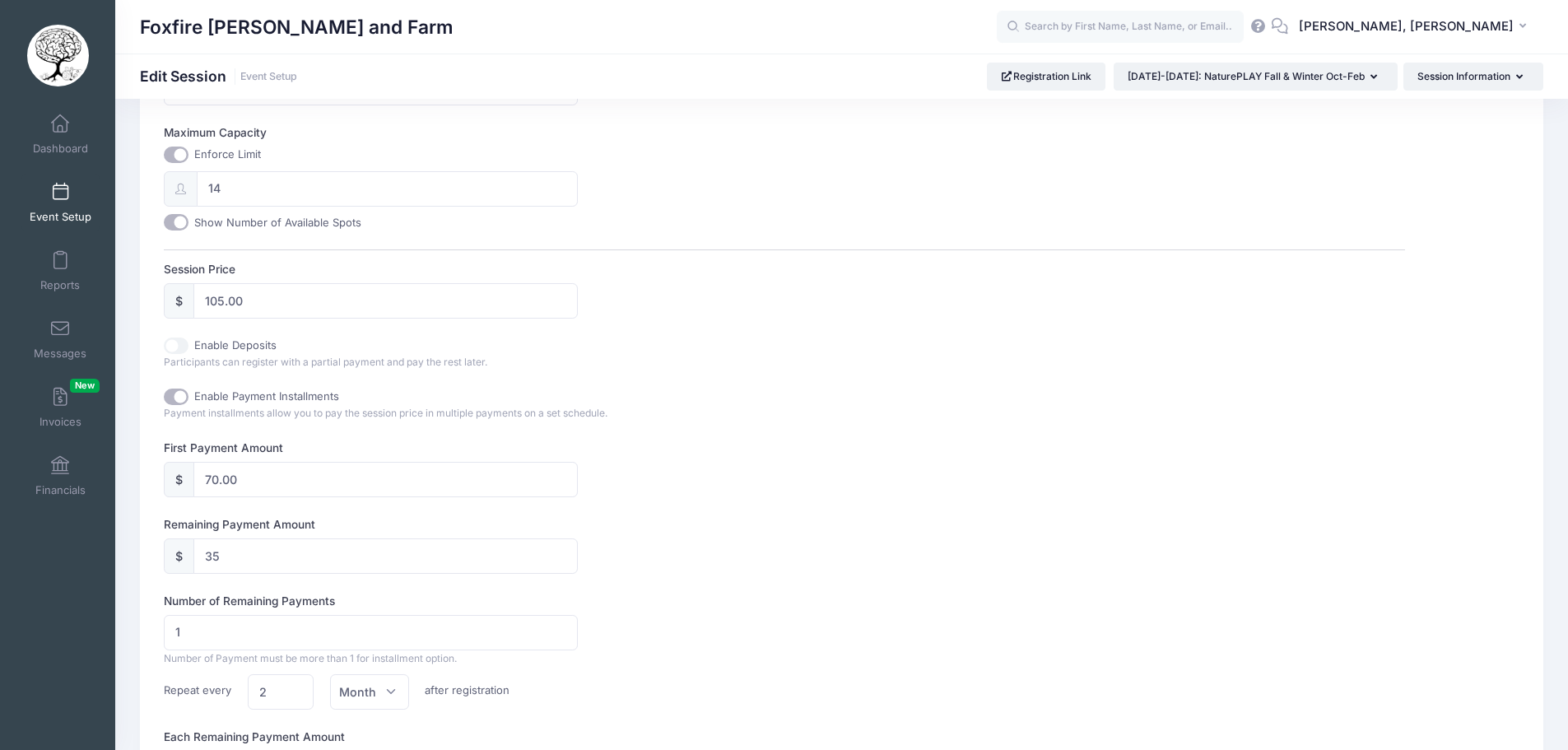
scroll to position [658, 0]
click at [222, 293] on input "105.00" at bounding box center [386, 301] width 385 height 36
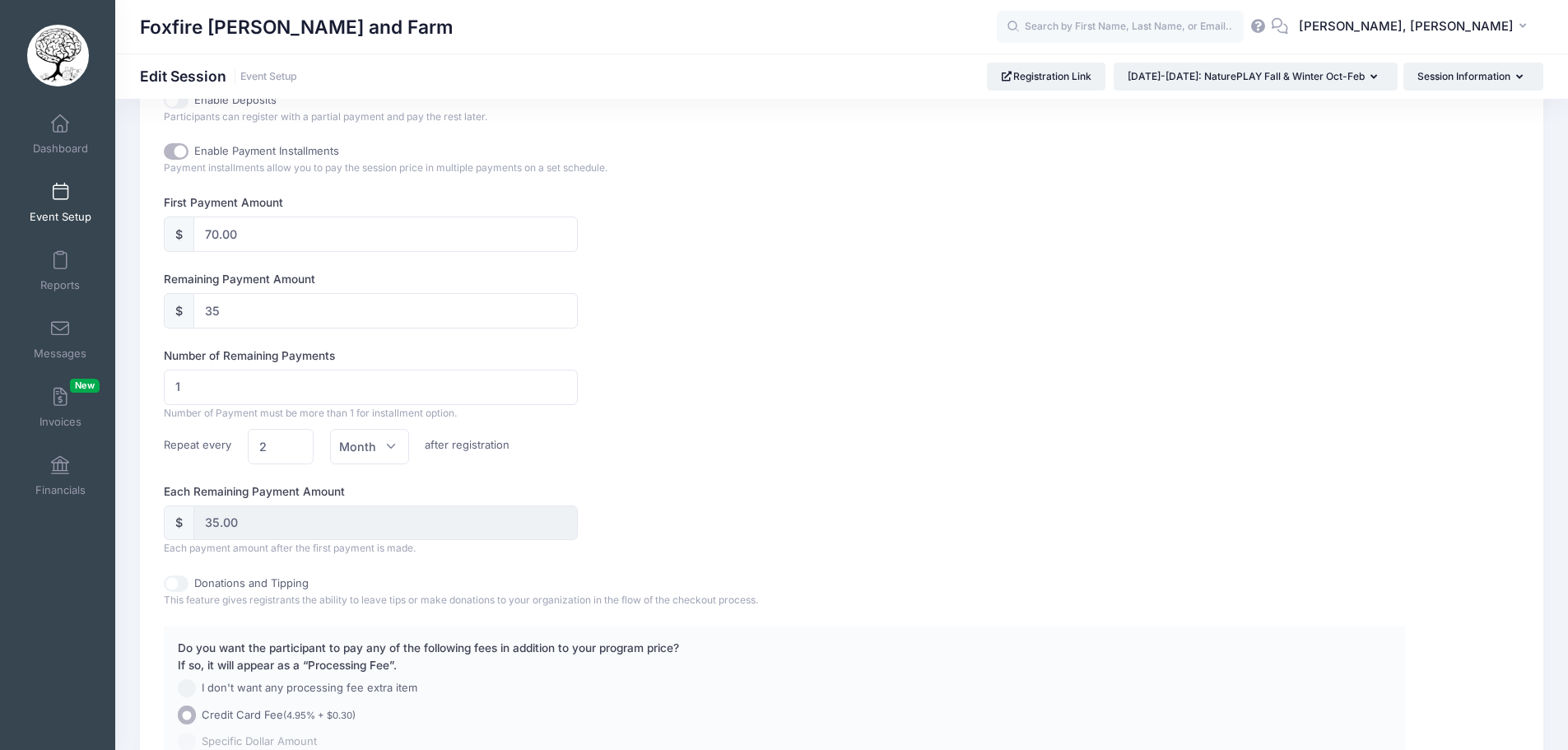
scroll to position [905, 0]
type input "100.00"
type input "30.00"
click at [249, 309] on input "30.00" at bounding box center [386, 310] width 385 height 36
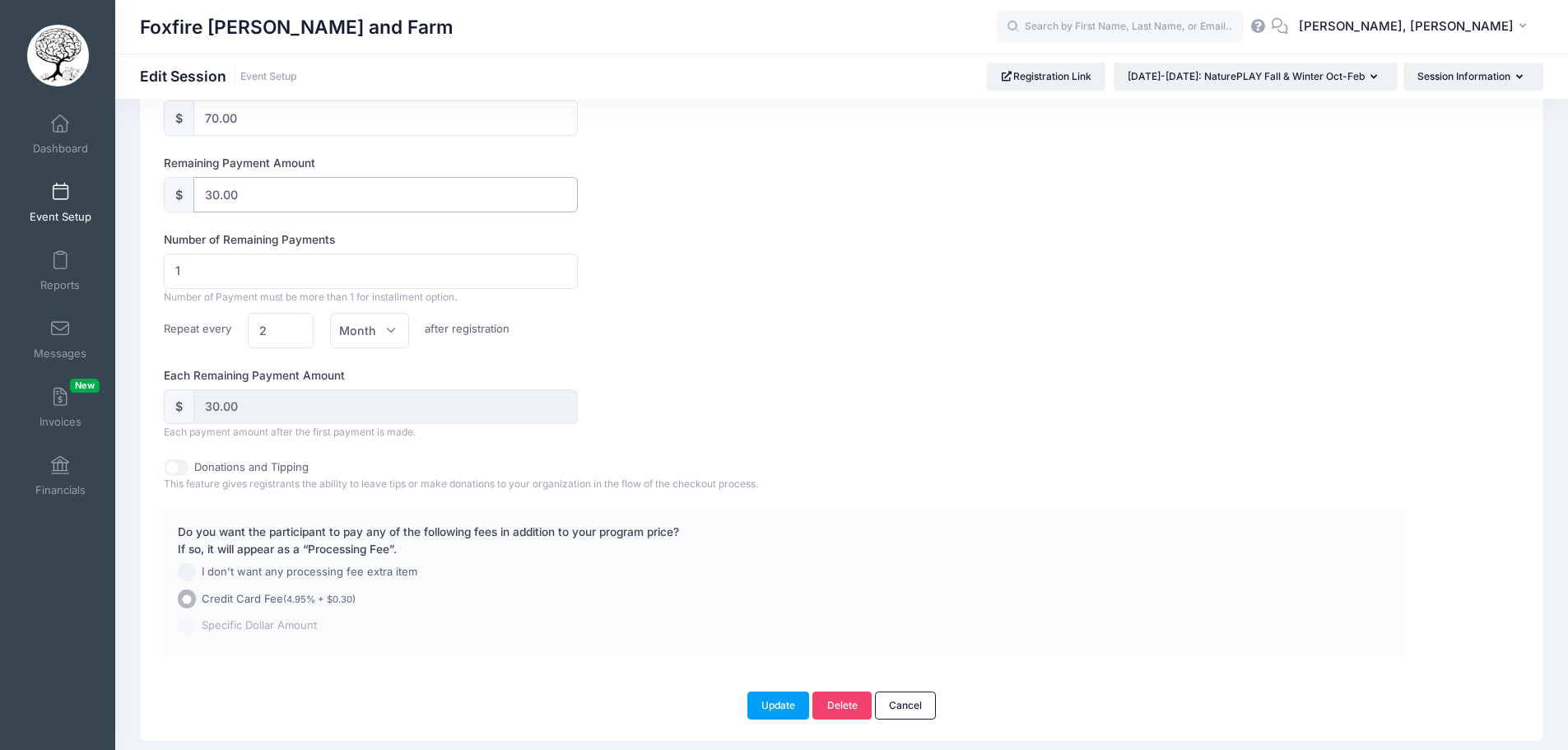
scroll to position [992, 0]
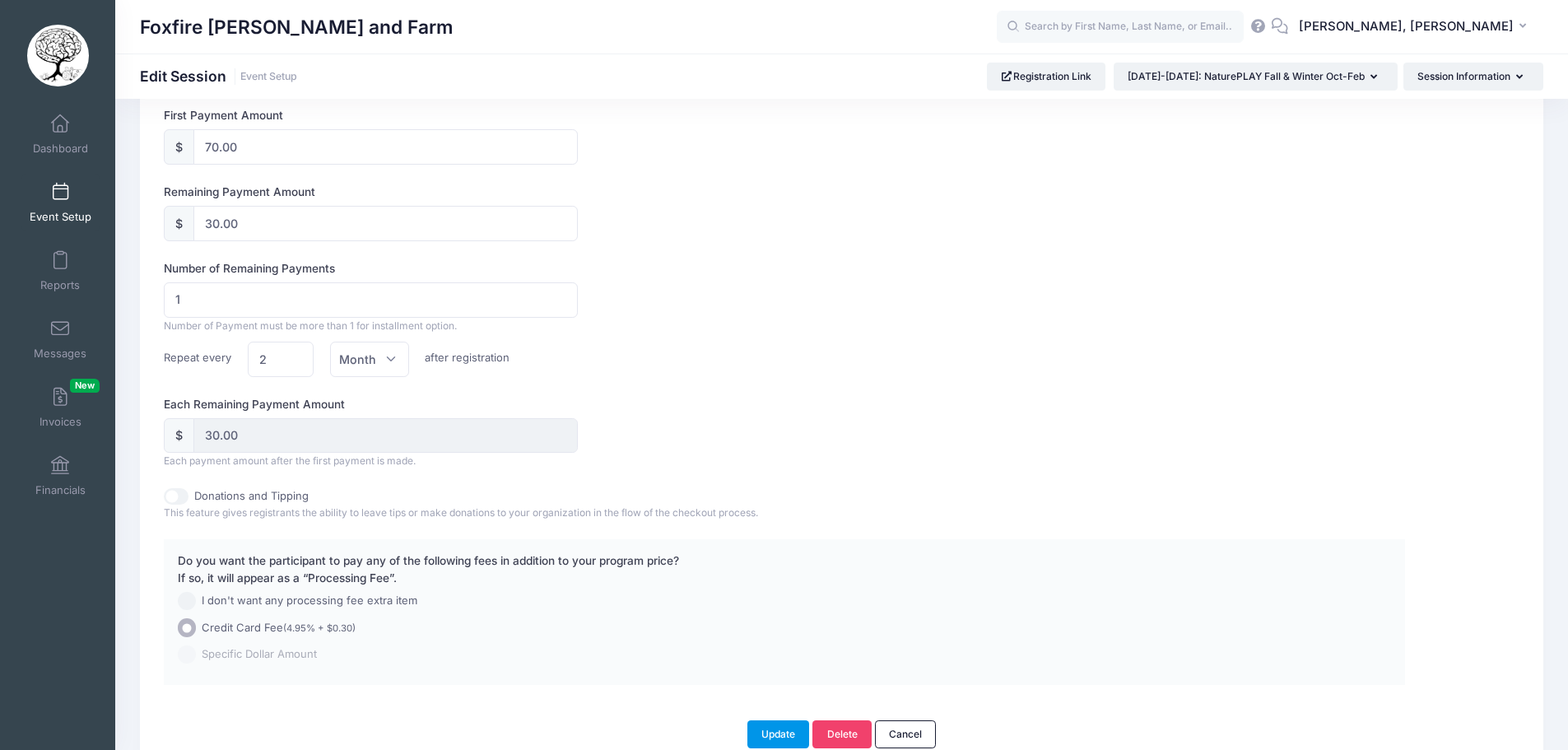
drag, startPoint x: 778, startPoint y: 724, endPoint x: 787, endPoint y: 719, distance: 10.3
click at [776, 725] on button "Update" at bounding box center [778, 734] width 62 height 28
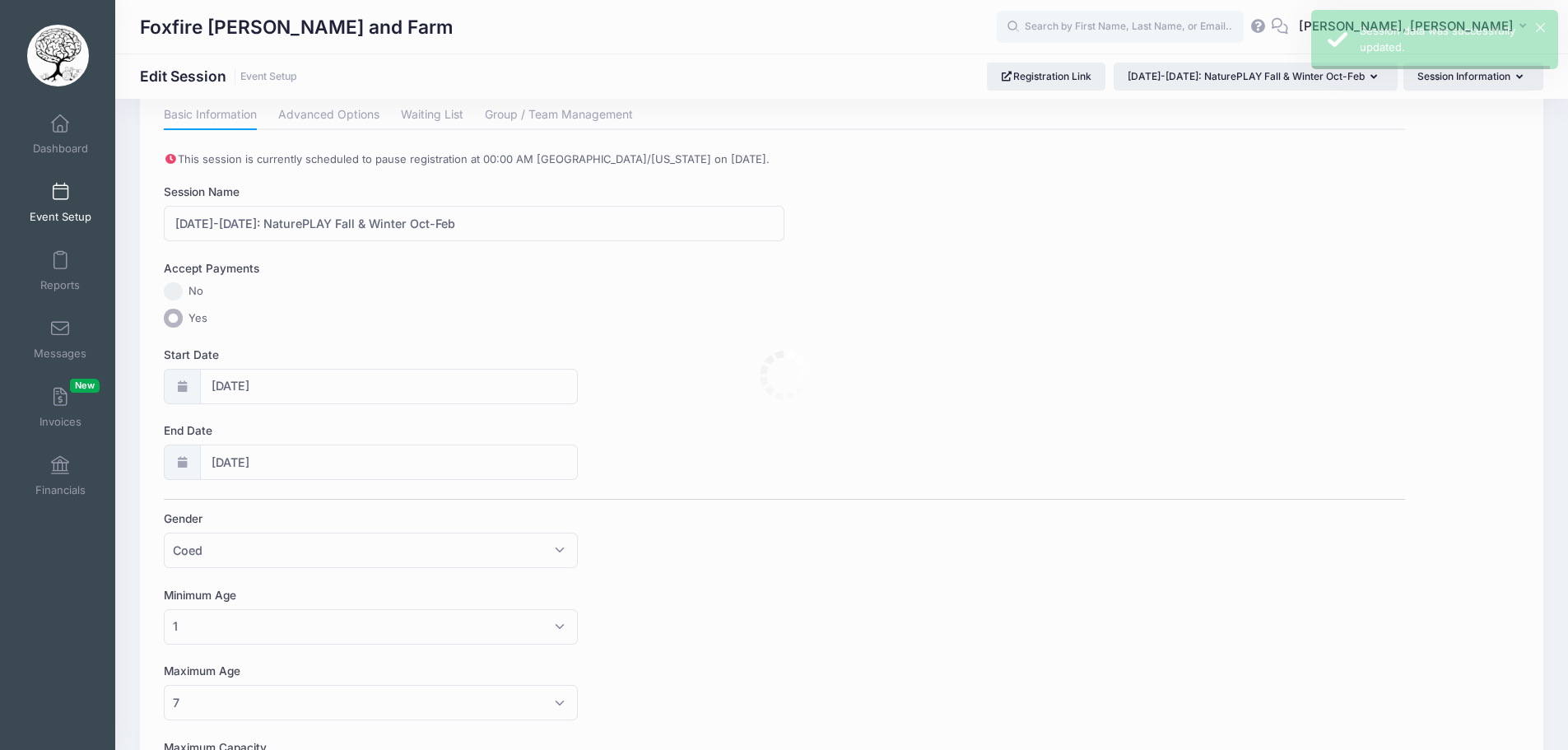
scroll to position [0, 0]
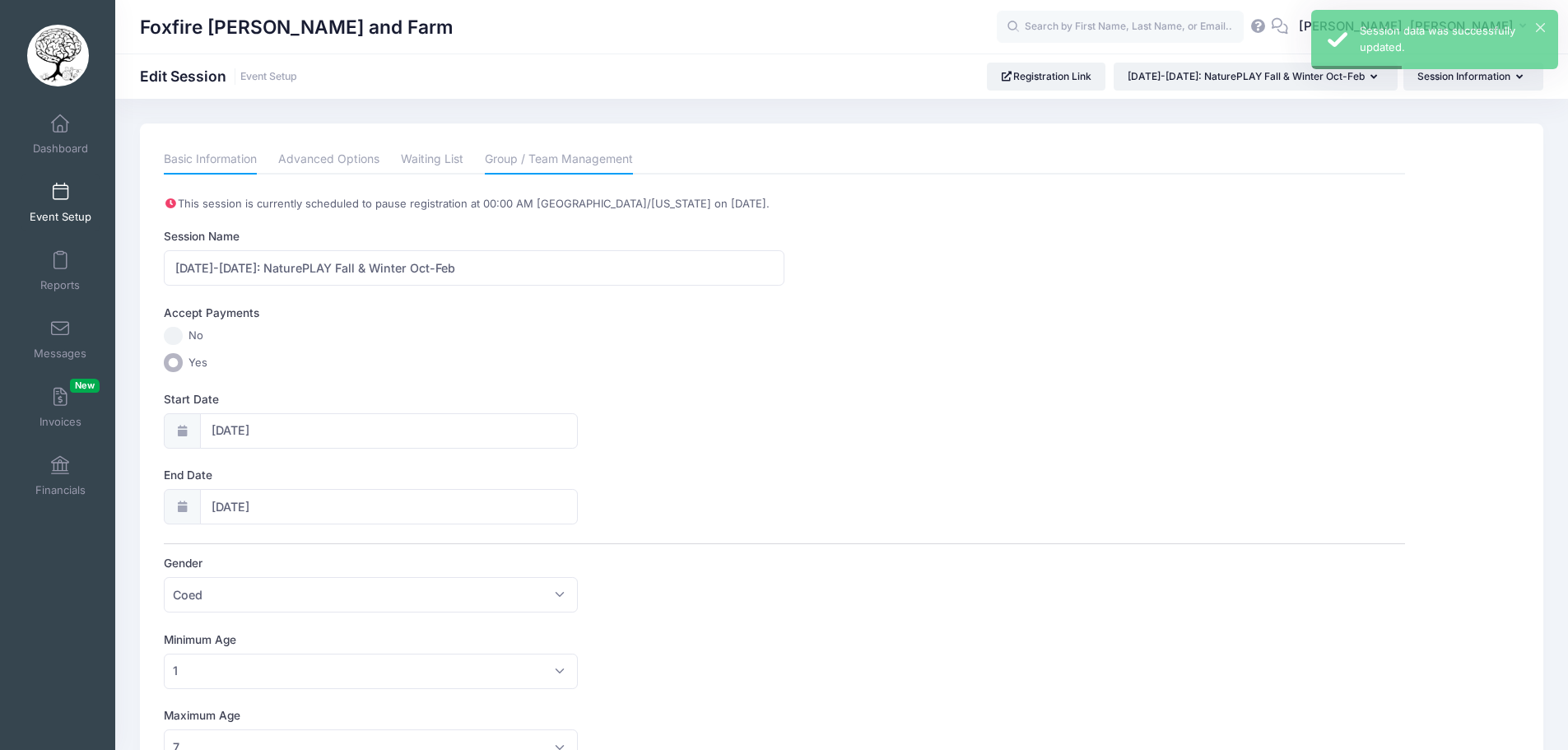
click at [598, 165] on link "Group / Team Management" at bounding box center [560, 160] width 148 height 30
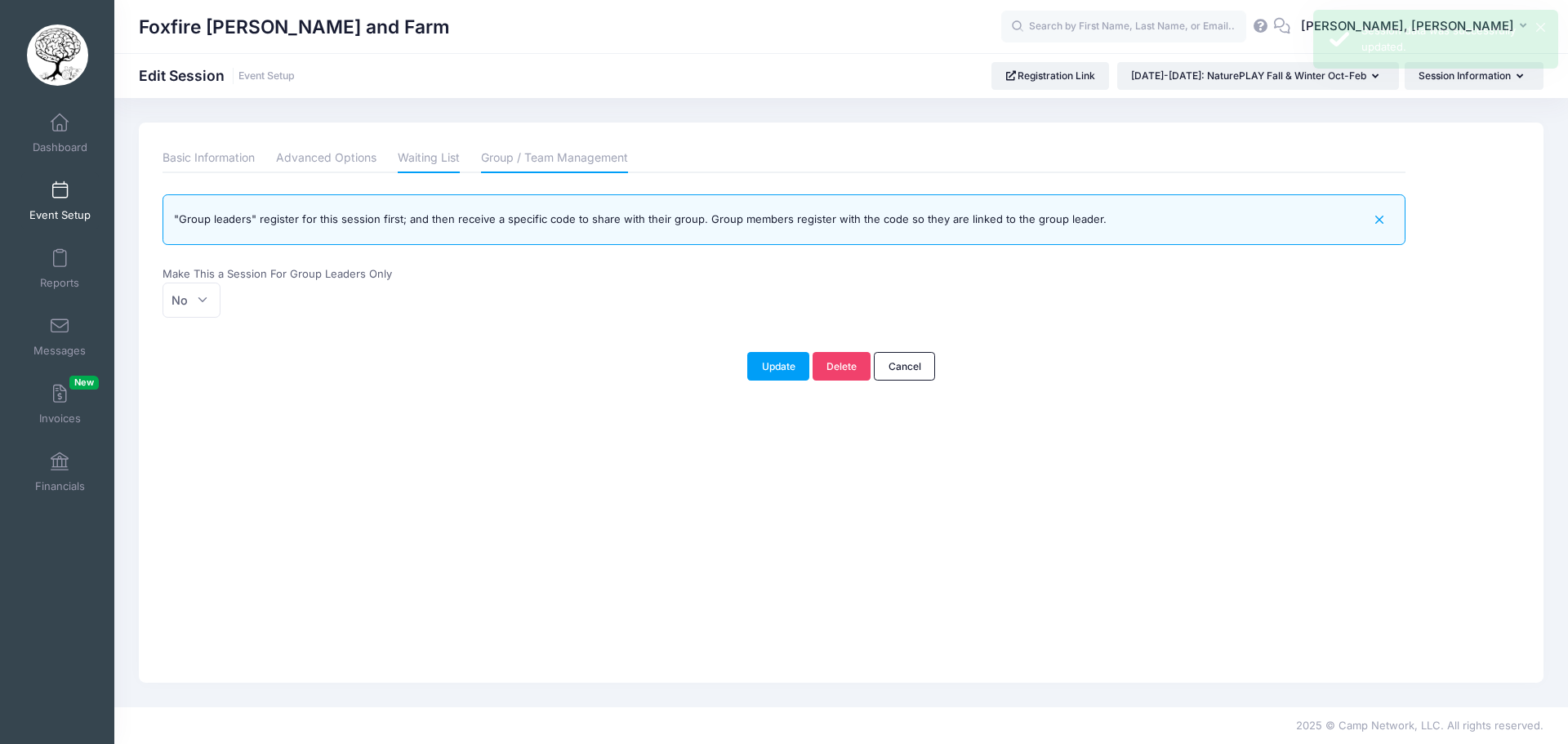
click at [438, 157] on link "Waiting List" at bounding box center [429, 159] width 62 height 29
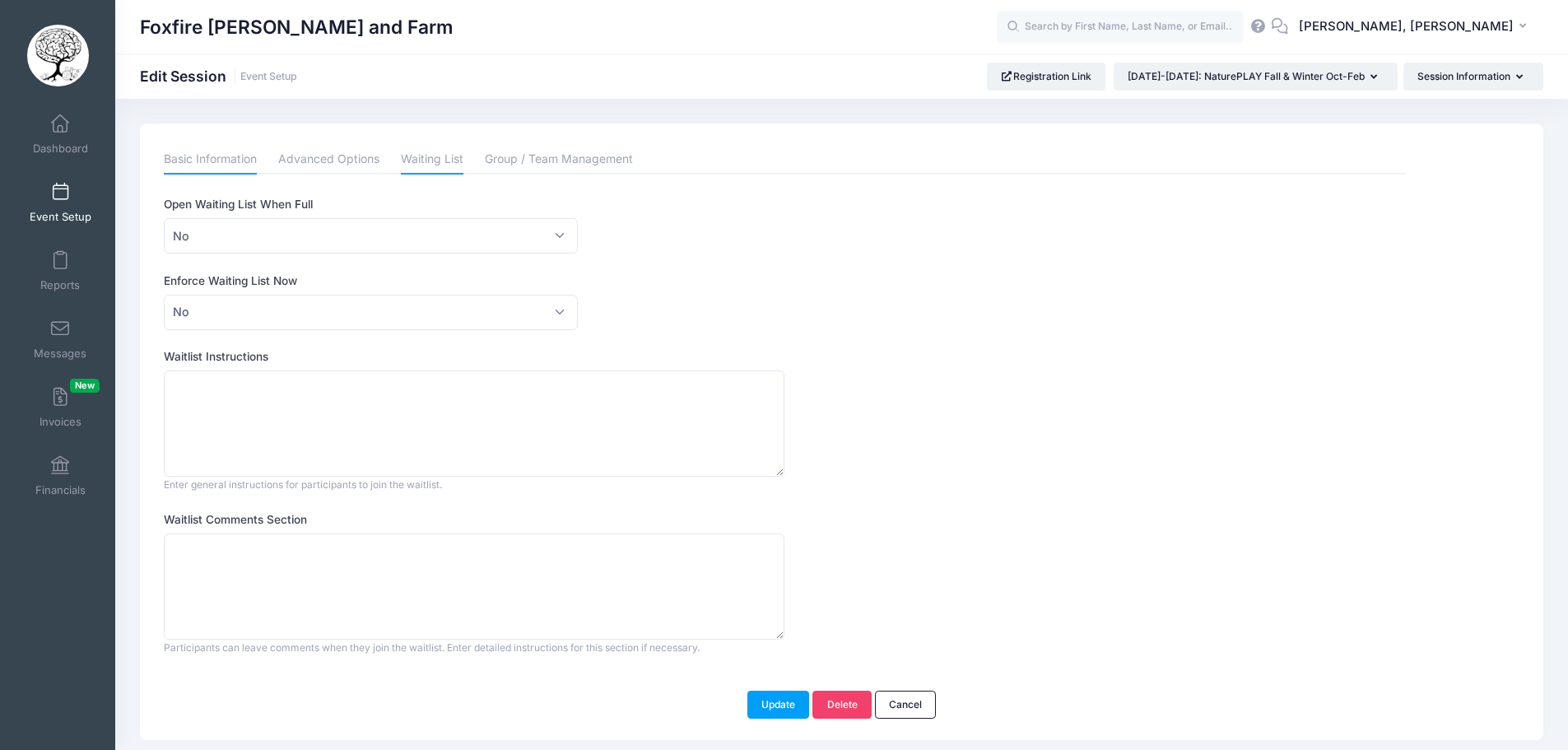
click at [187, 163] on link "Basic Information" at bounding box center [211, 160] width 93 height 30
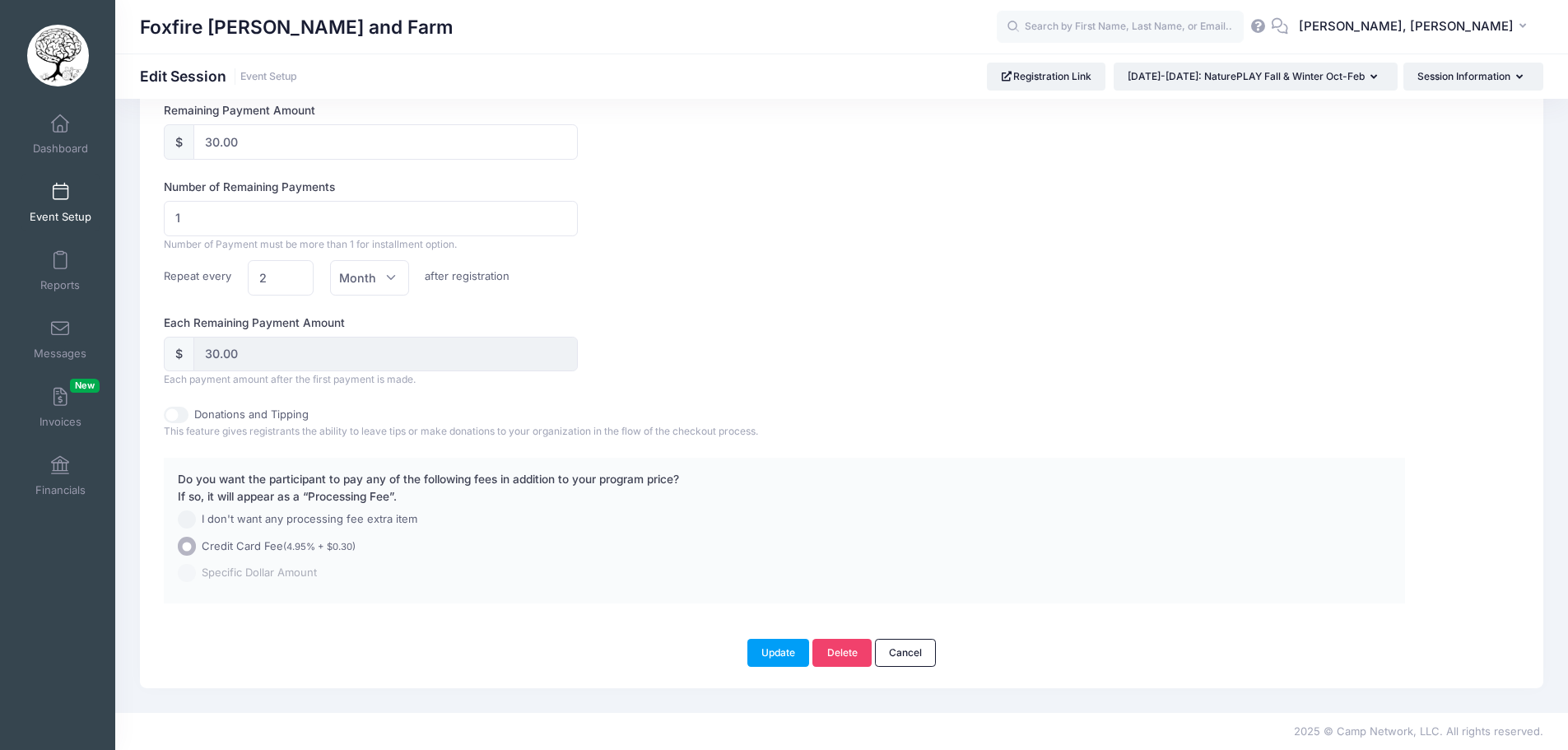
scroll to position [1074, 0]
click at [771, 648] on button "Update" at bounding box center [778, 651] width 62 height 28
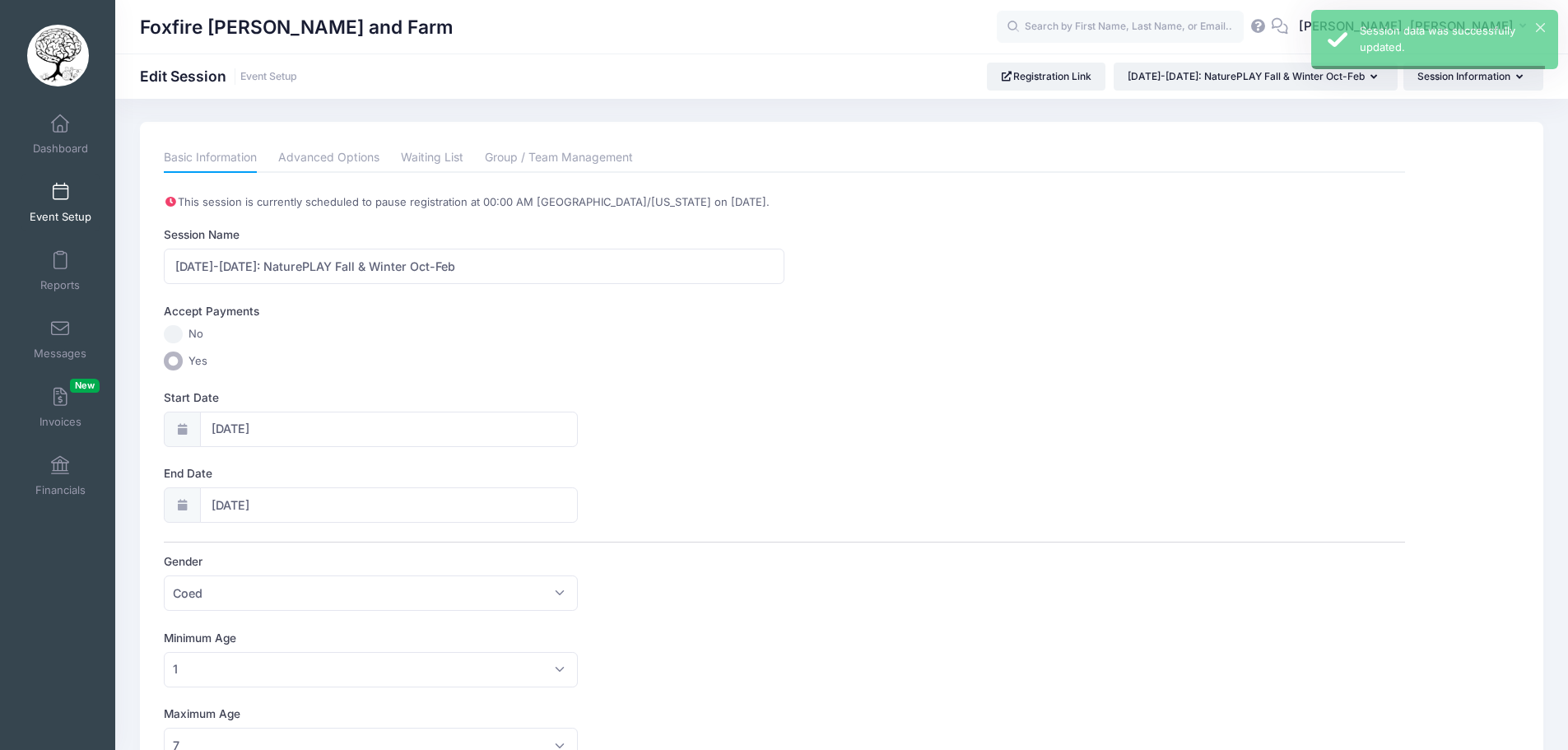
scroll to position [0, 0]
